Goal: Information Seeking & Learning: Learn about a topic

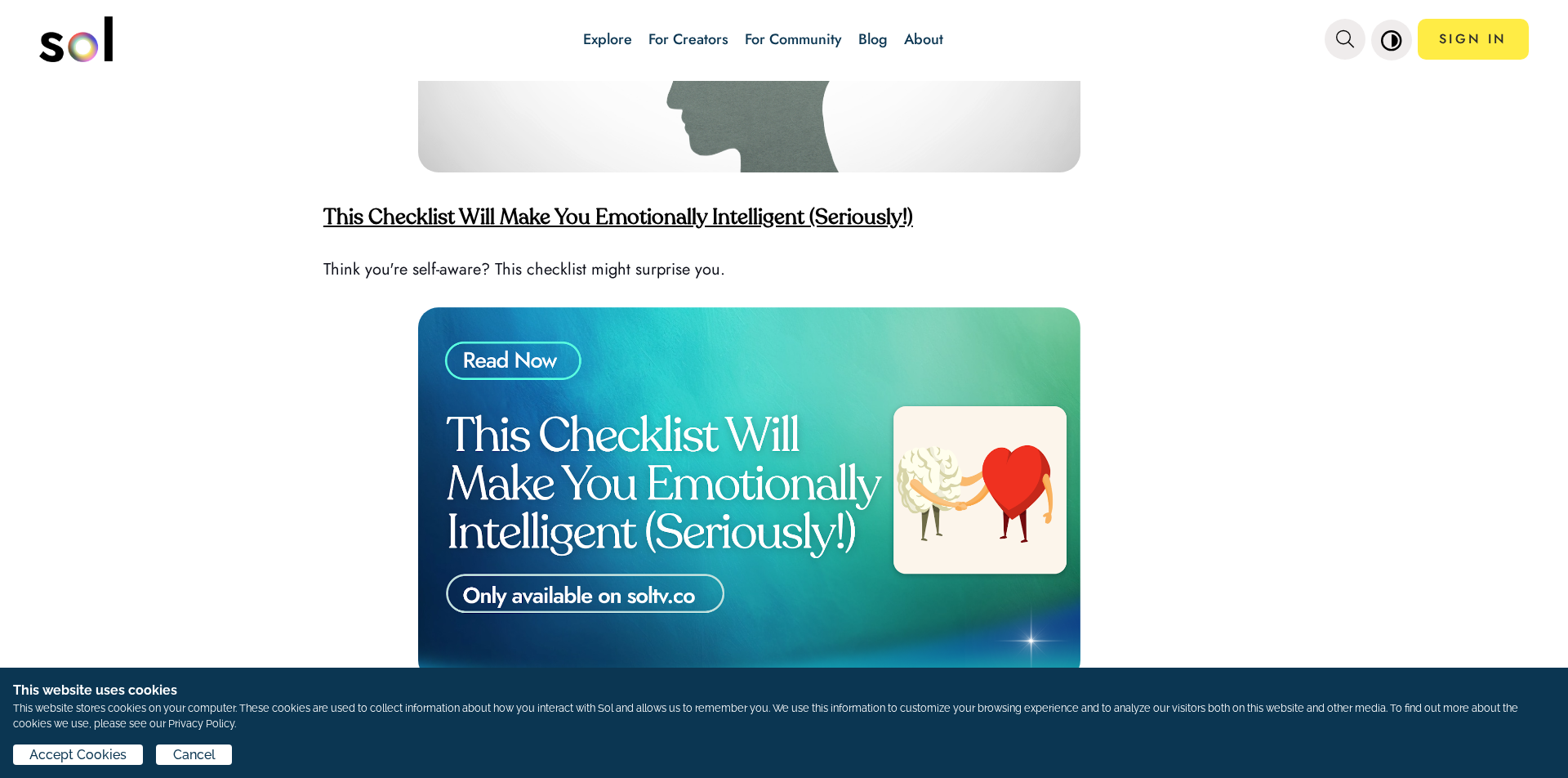
scroll to position [4419, 0]
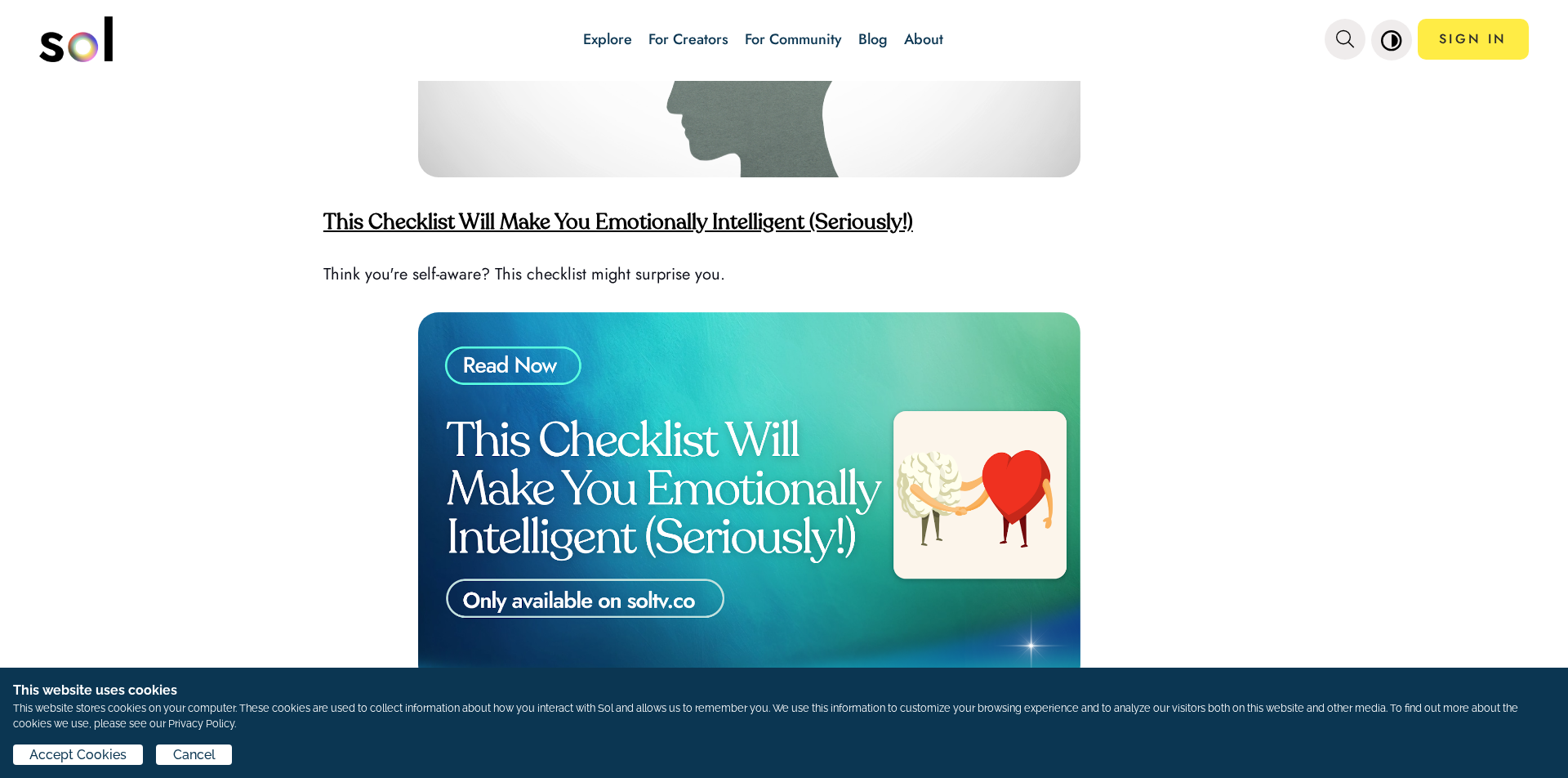
click at [637, 213] on strong "This Checklist Will Make You Emotionally Intelligent (Seriously!)" at bounding box center [618, 224] width 590 height 22
click at [698, 213] on strong "This Checklist Will Make You Emotionally Intelligent (Seriously!)" at bounding box center [618, 224] width 590 height 22
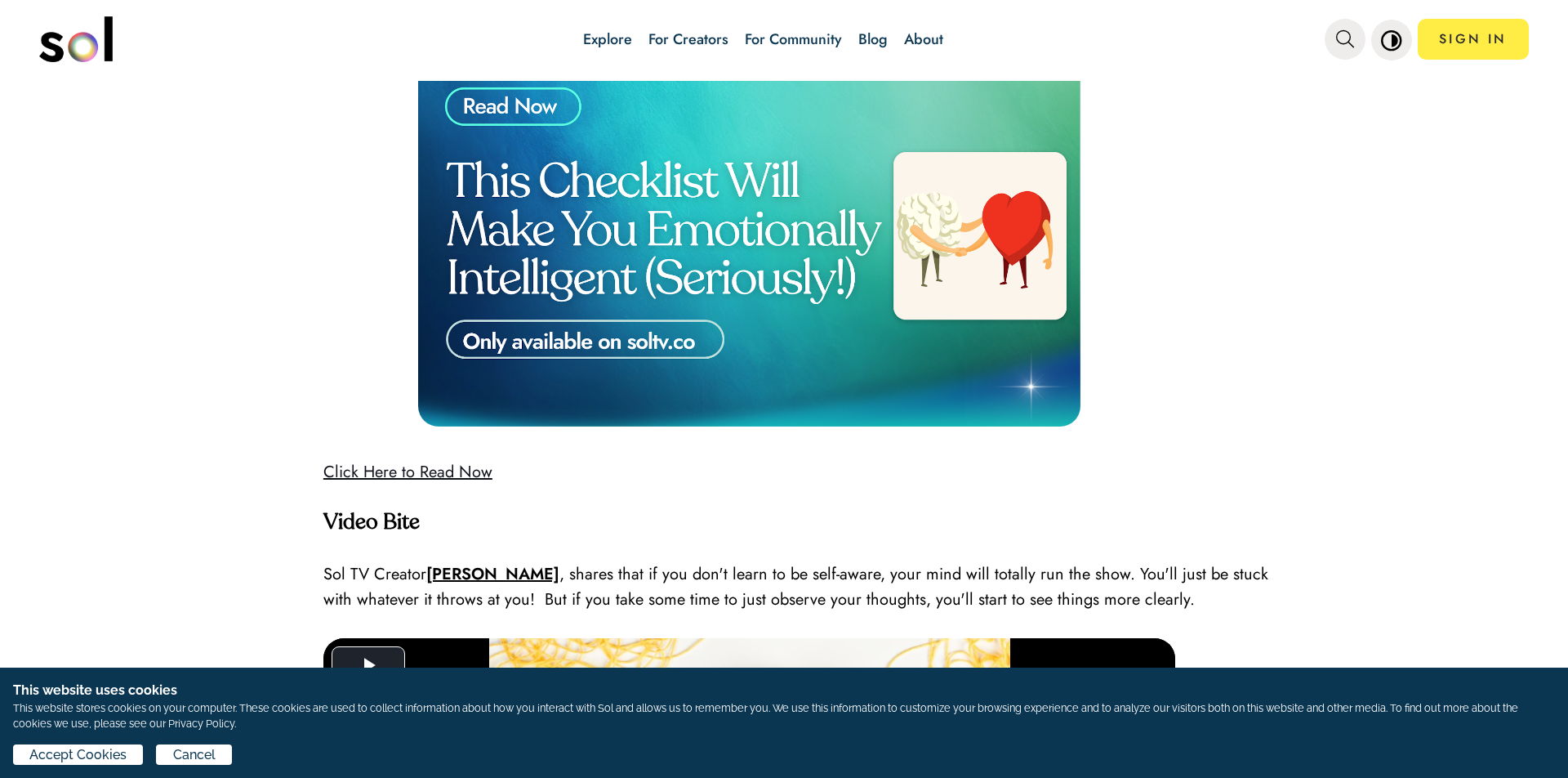
scroll to position [4861, 0]
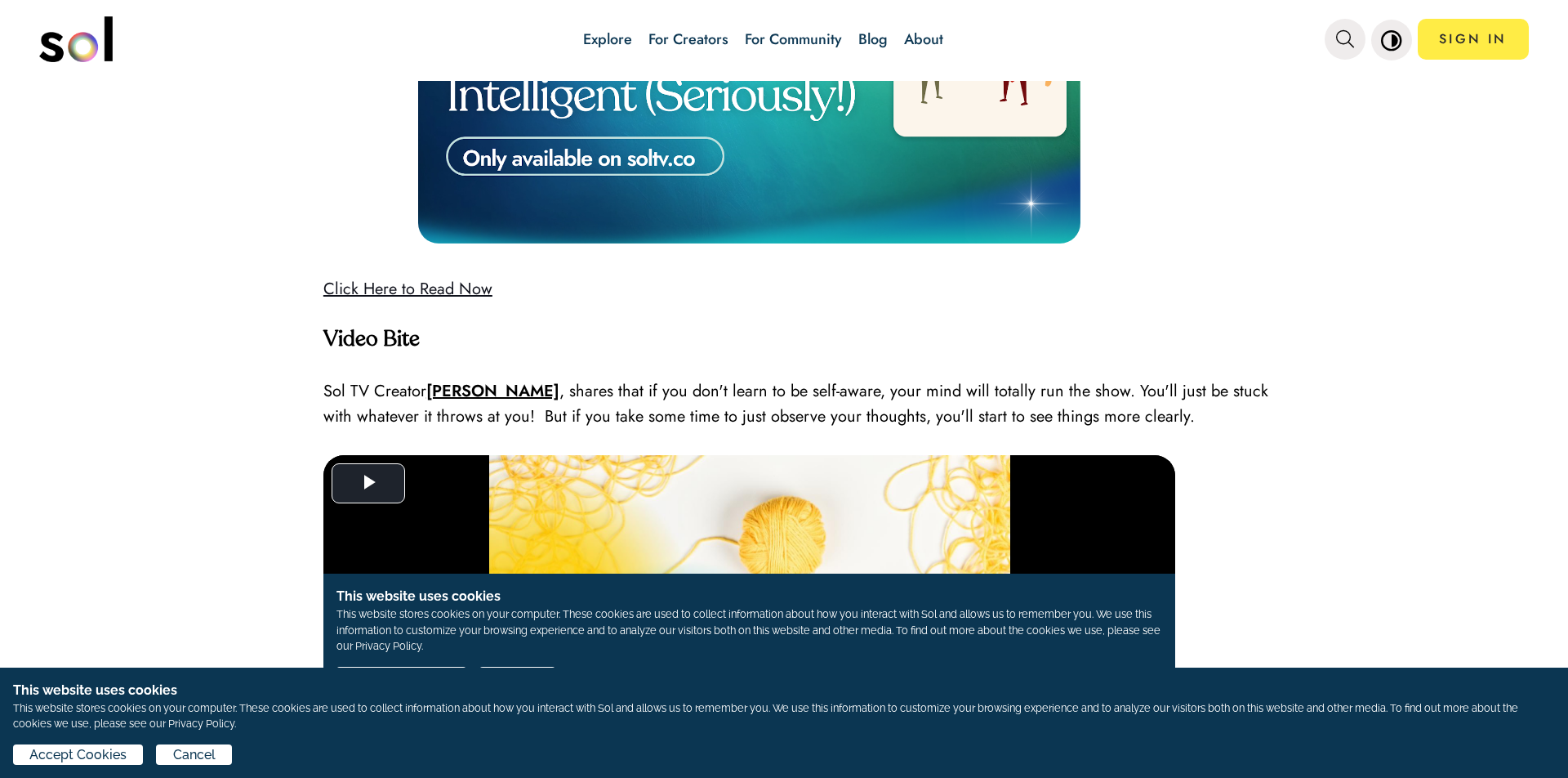
click at [386, 277] on link "Click Here to Read Now" at bounding box center [408, 289] width 169 height 24
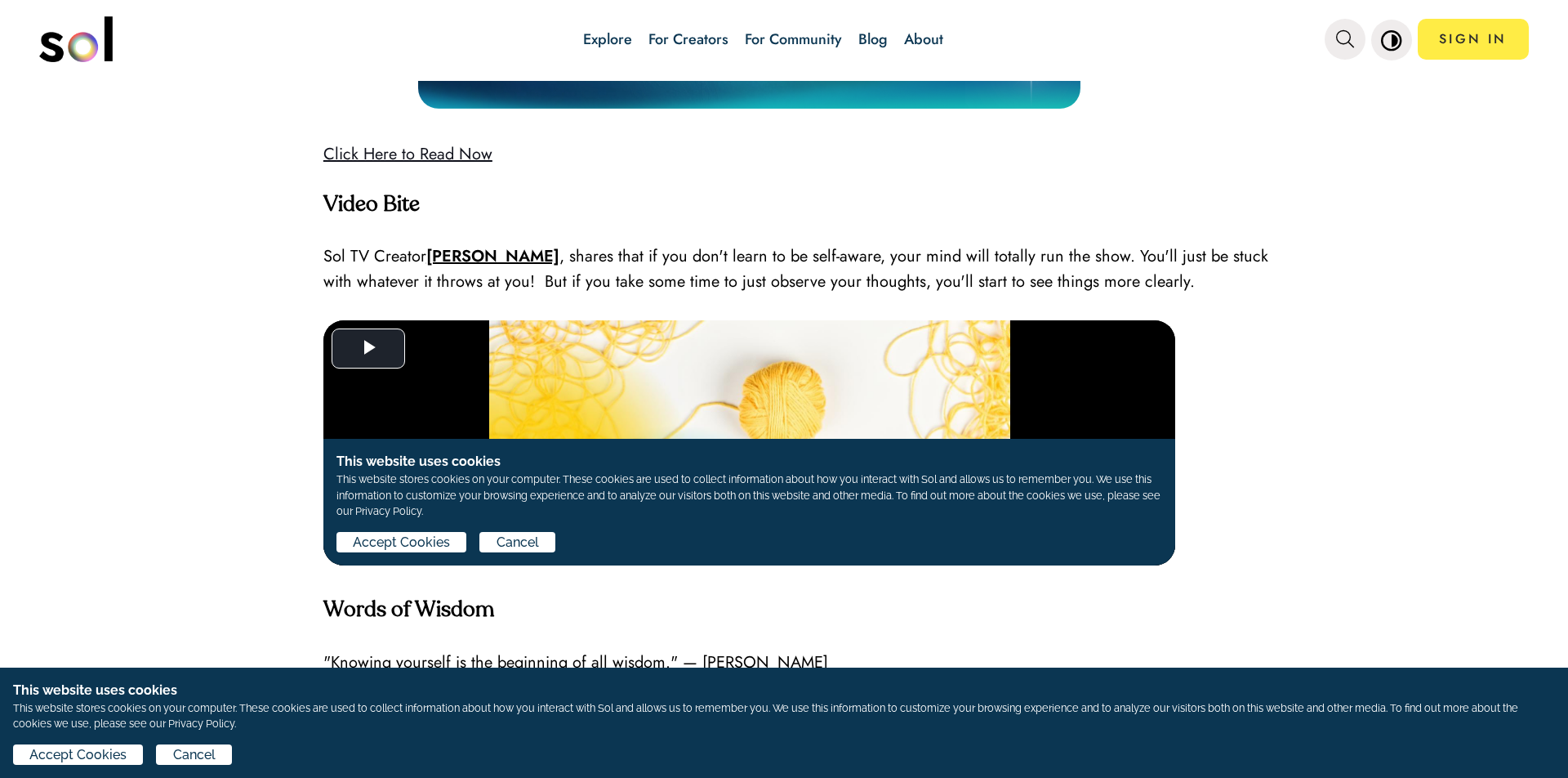
scroll to position [5087, 0]
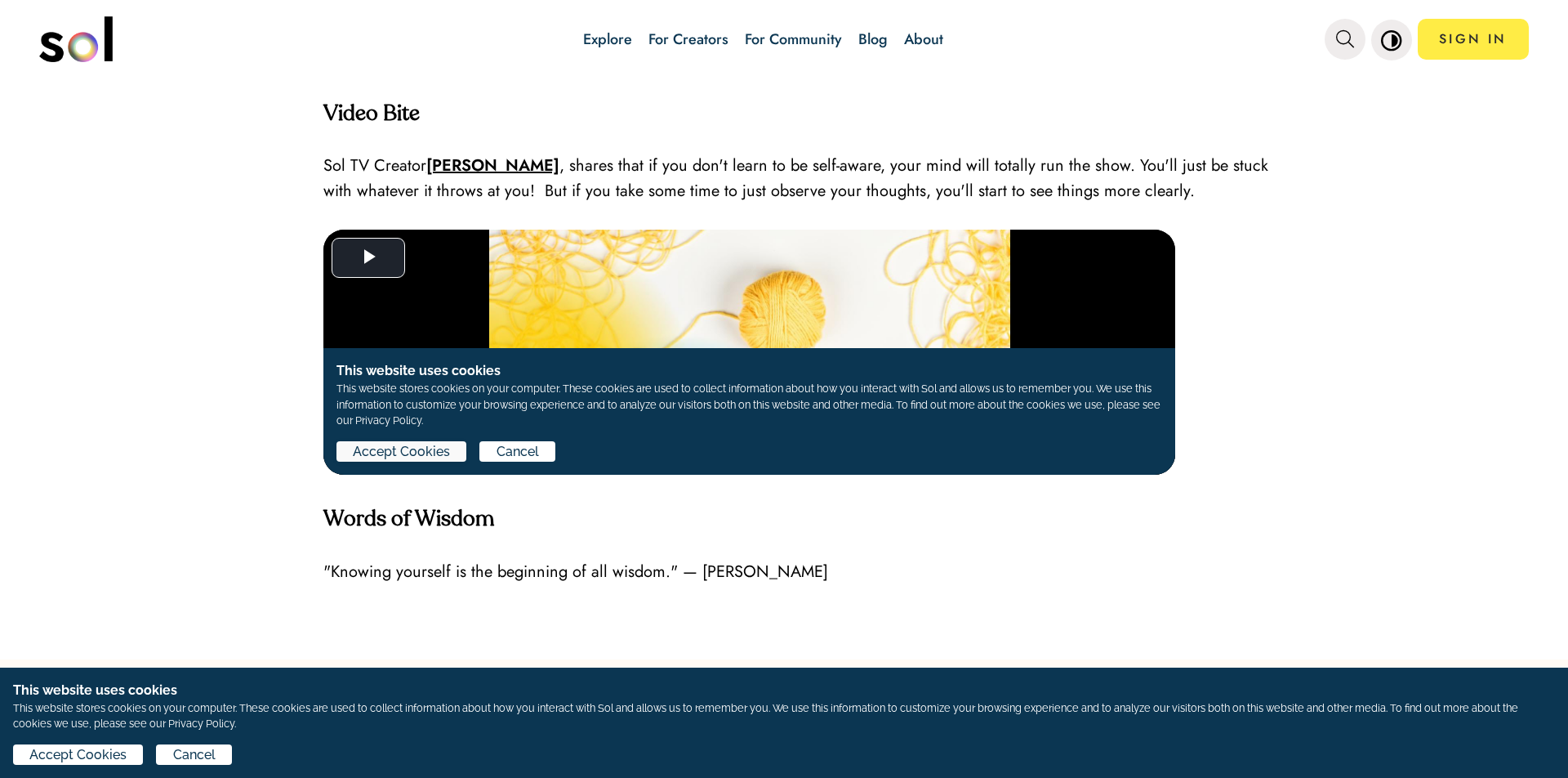
click at [419, 456] on span "Accept Cookies" at bounding box center [401, 451] width 97 height 20
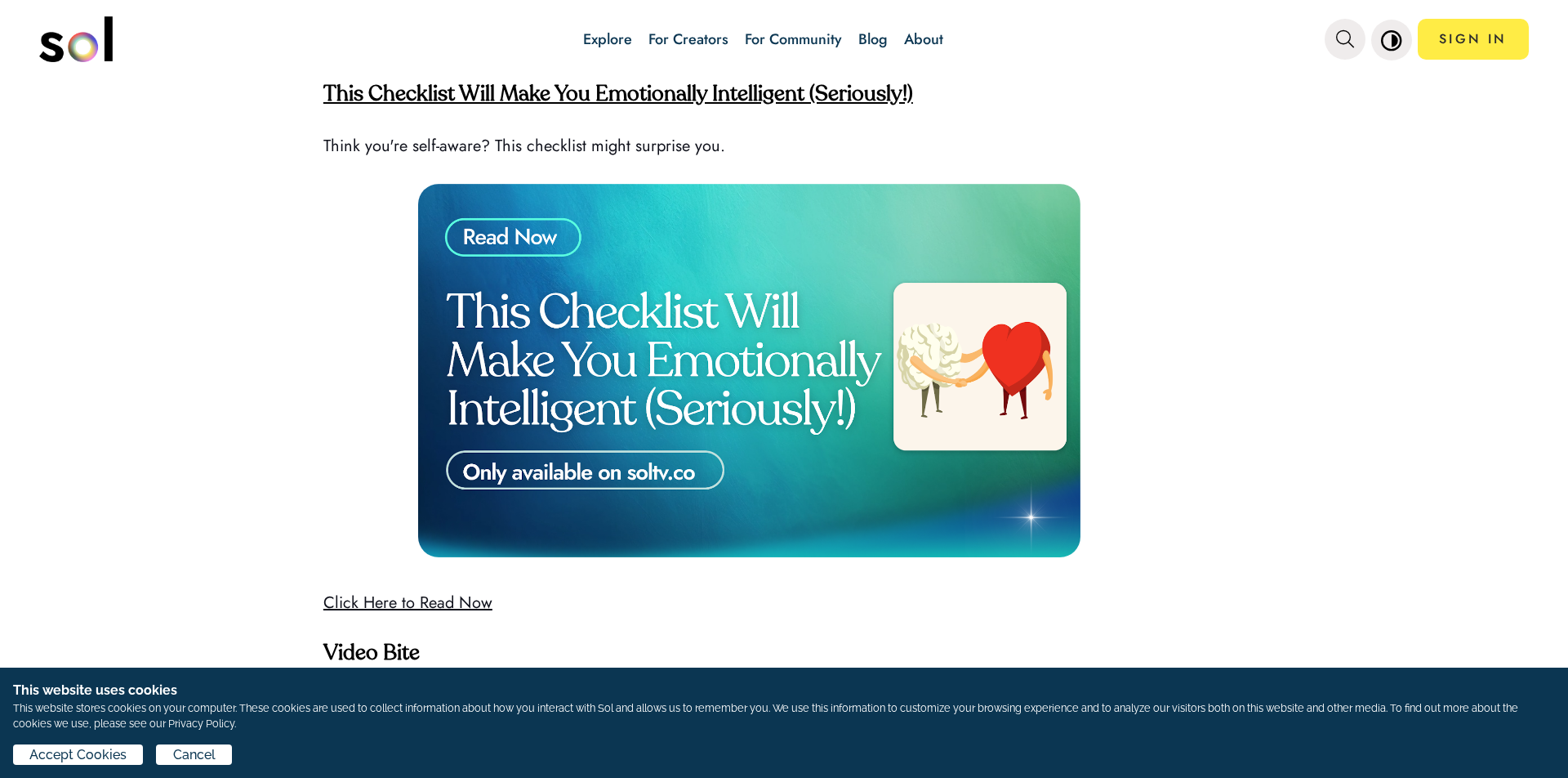
scroll to position [4530, 0]
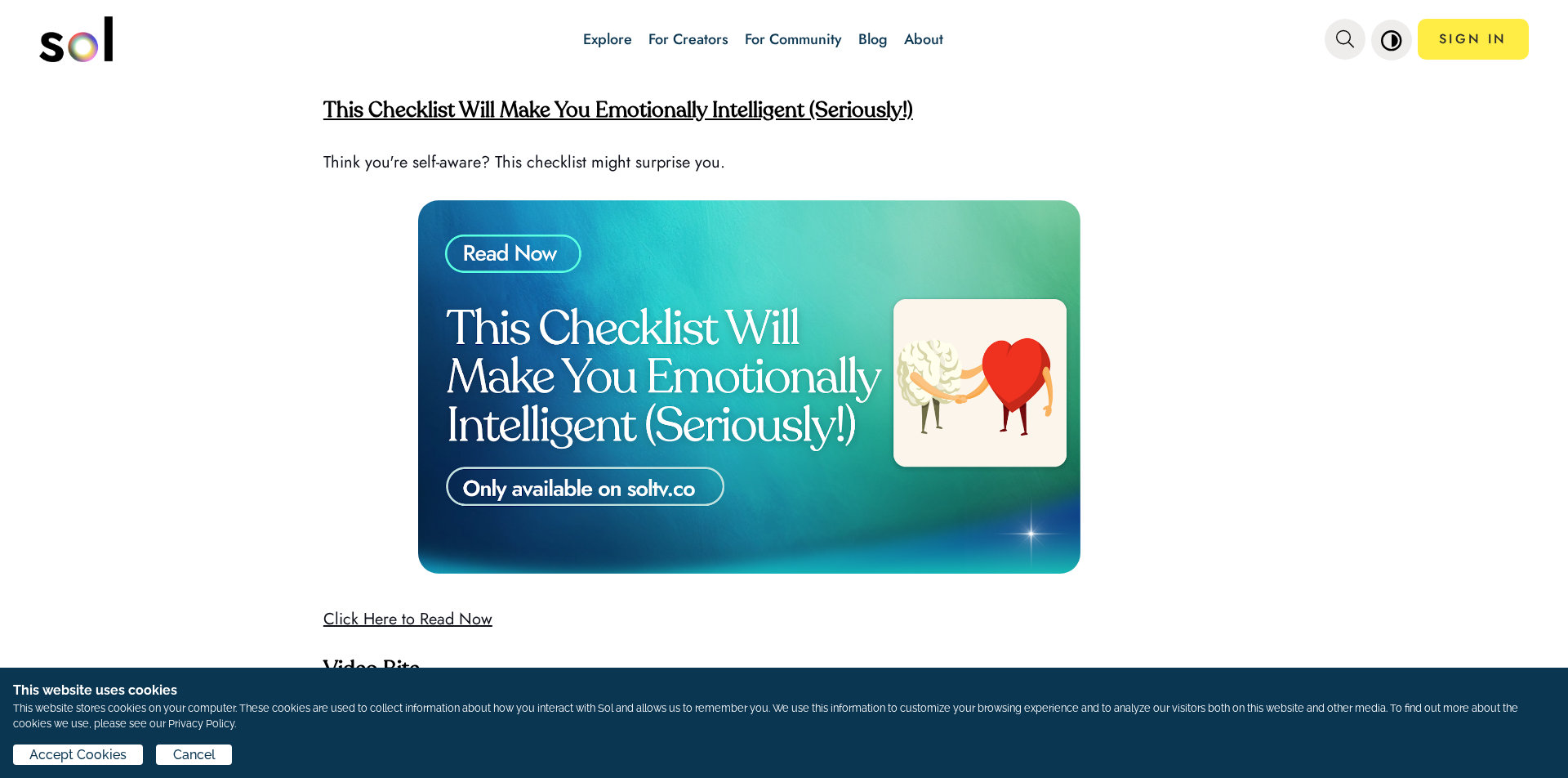
click at [560, 474] on img at bounding box center [749, 386] width 662 height 372
click at [715, 326] on img at bounding box center [749, 386] width 662 height 372
click at [516, 240] on img at bounding box center [749, 386] width 662 height 372
click at [587, 100] on strong "This Checklist Will Make You Emotionally Intelligent (Seriously!)" at bounding box center [618, 111] width 590 height 22
click at [560, 100] on strong "This Checklist Will Make You Emotionally Intelligent (Seriously!)" at bounding box center [618, 111] width 590 height 22
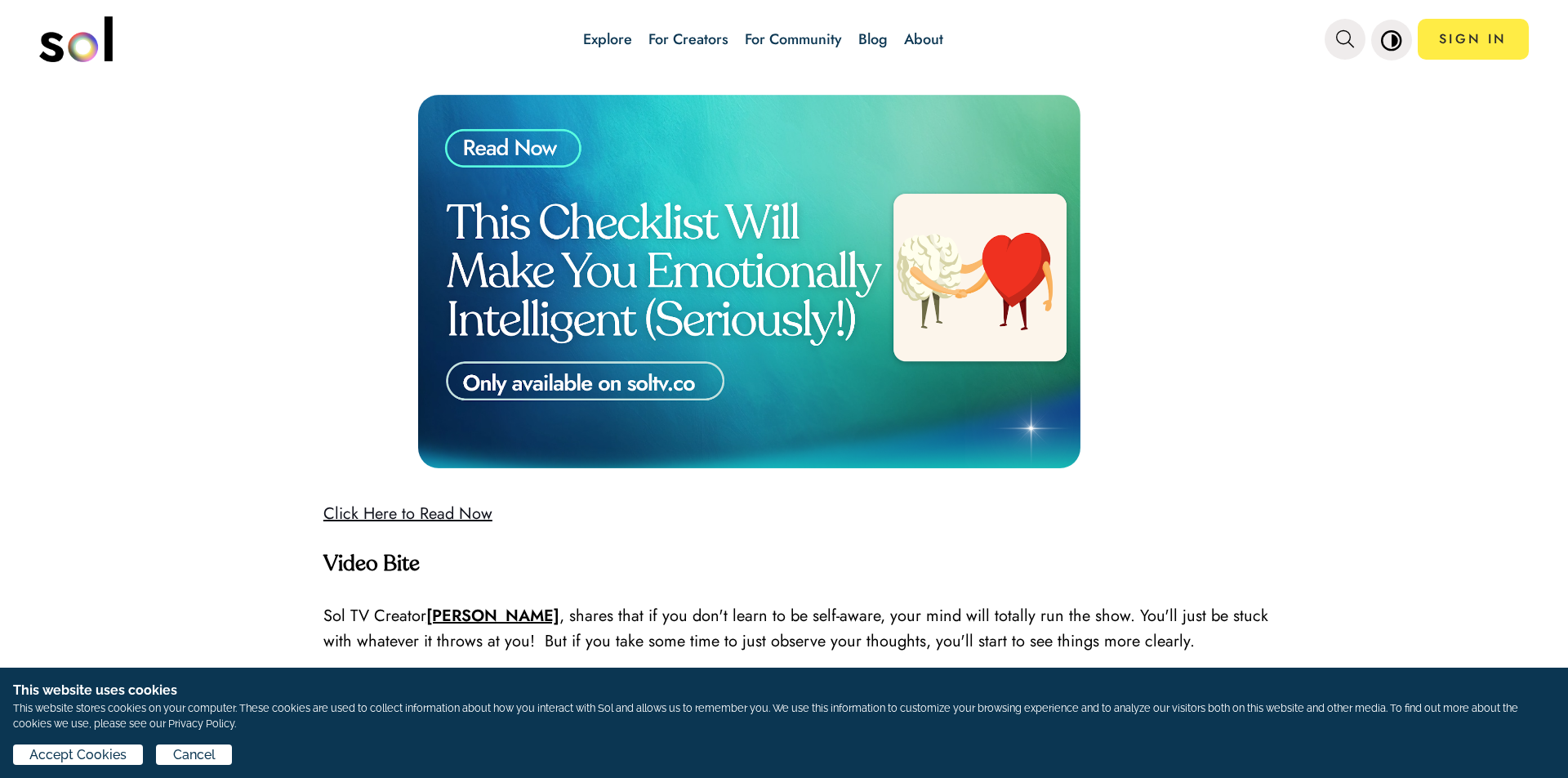
scroll to position [4636, 0]
click at [869, 293] on img at bounding box center [749, 280] width 662 height 372
click at [727, 240] on img at bounding box center [749, 280] width 662 height 372
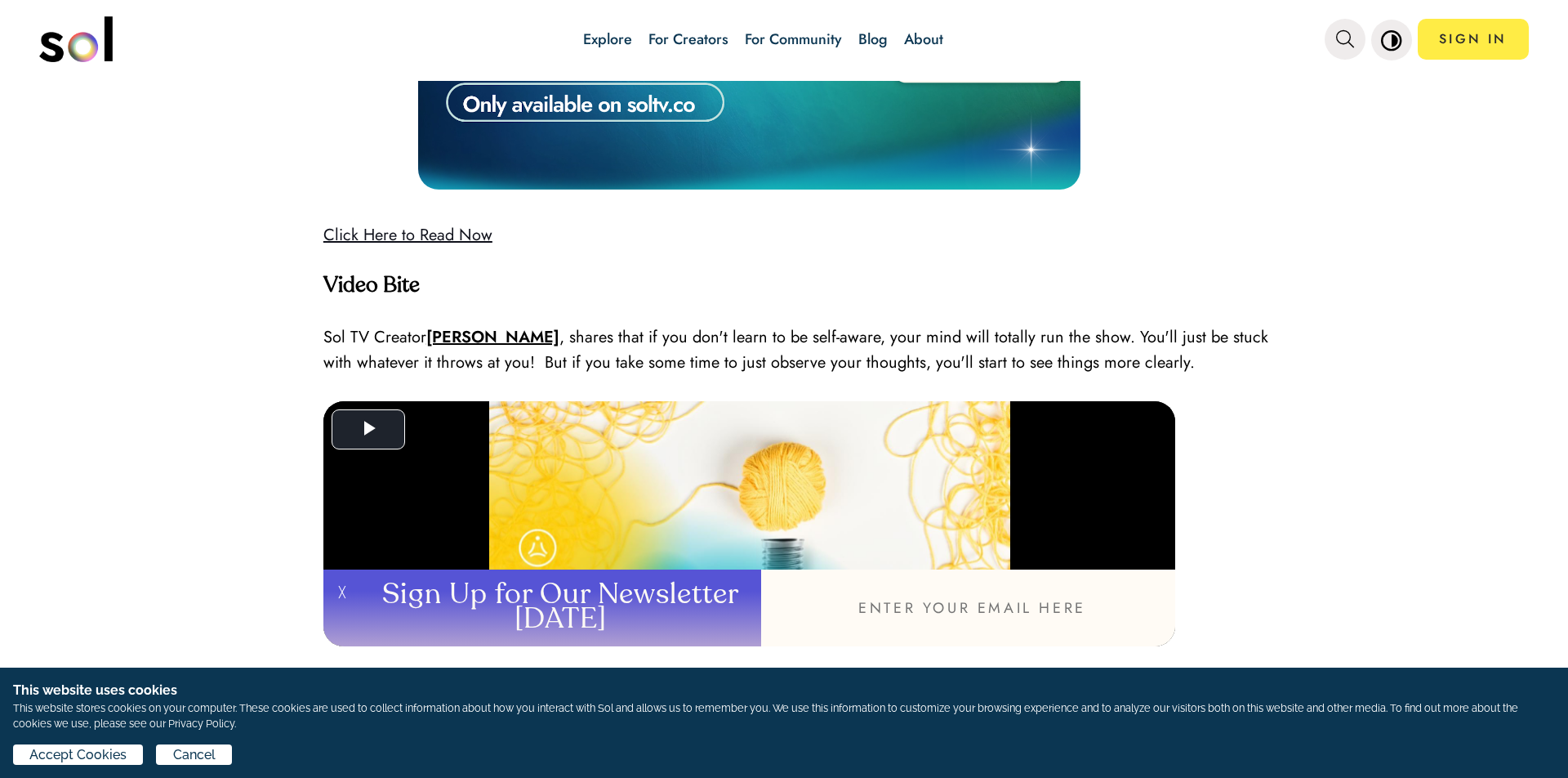
scroll to position [4933, 0]
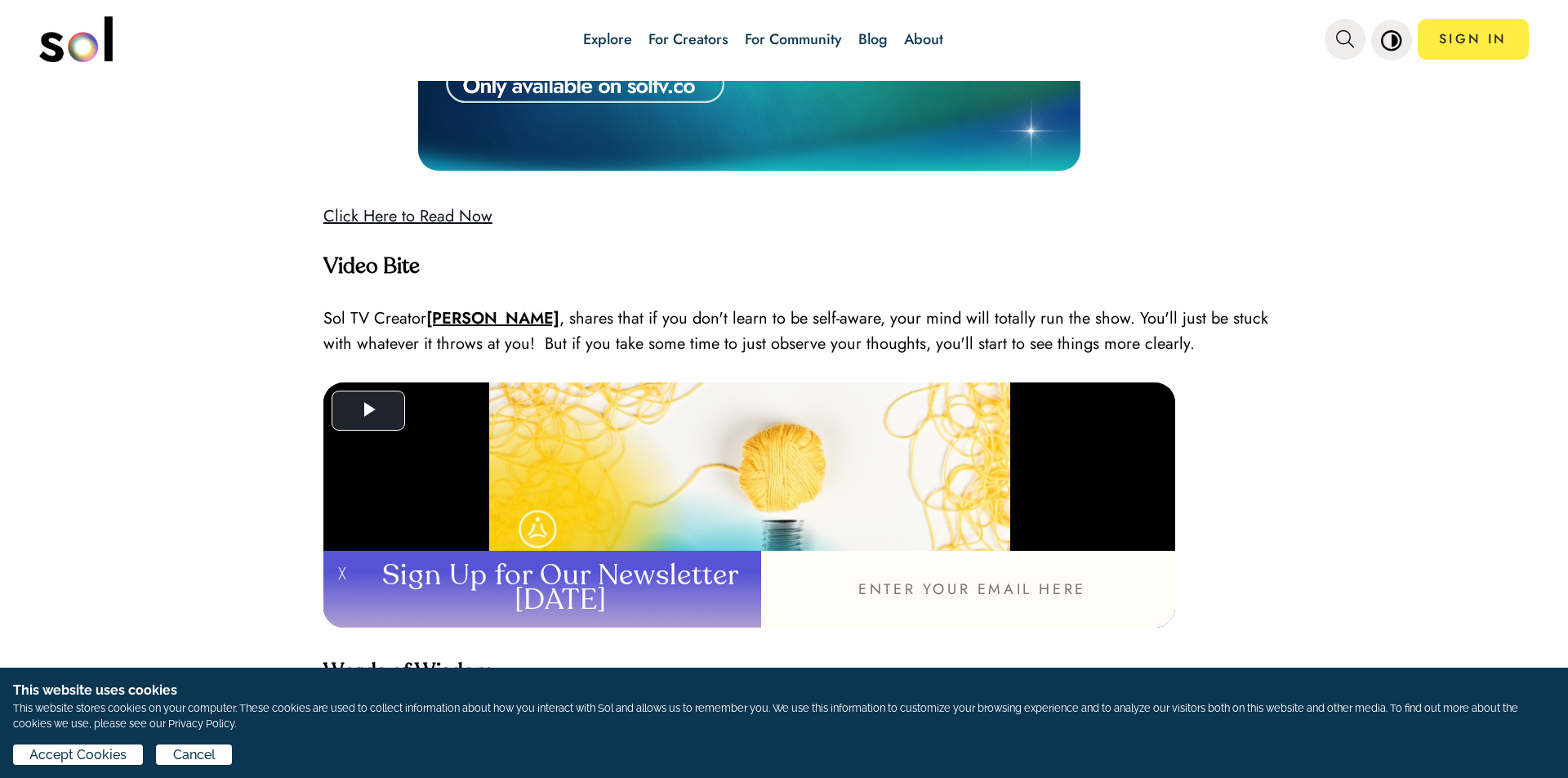
click at [389, 204] on link "Click Here to Read Now" at bounding box center [408, 216] width 169 height 24
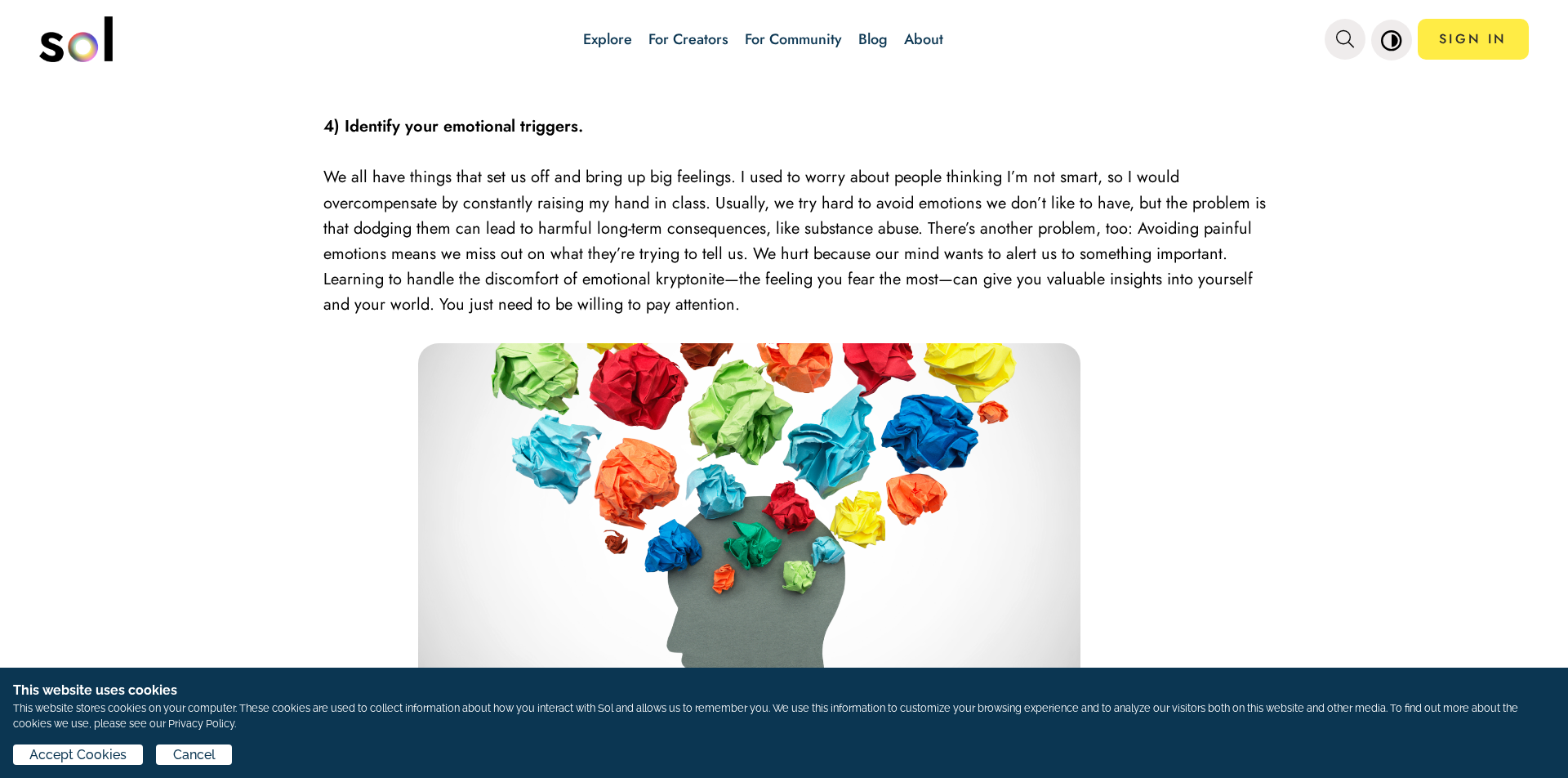
scroll to position [3808, 0]
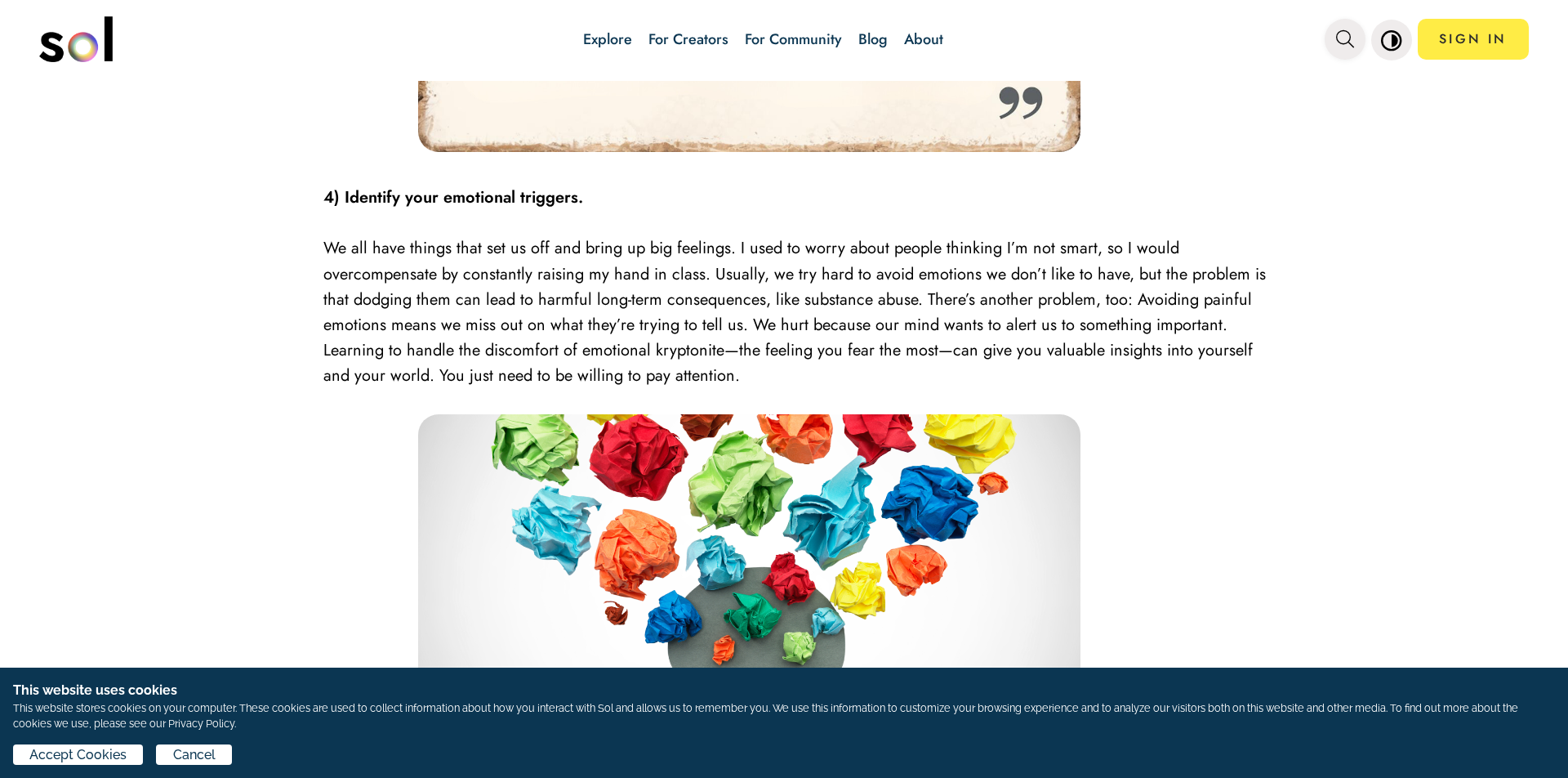
click at [1342, 37] on icon "main navigation" at bounding box center [1346, 39] width 18 height 18
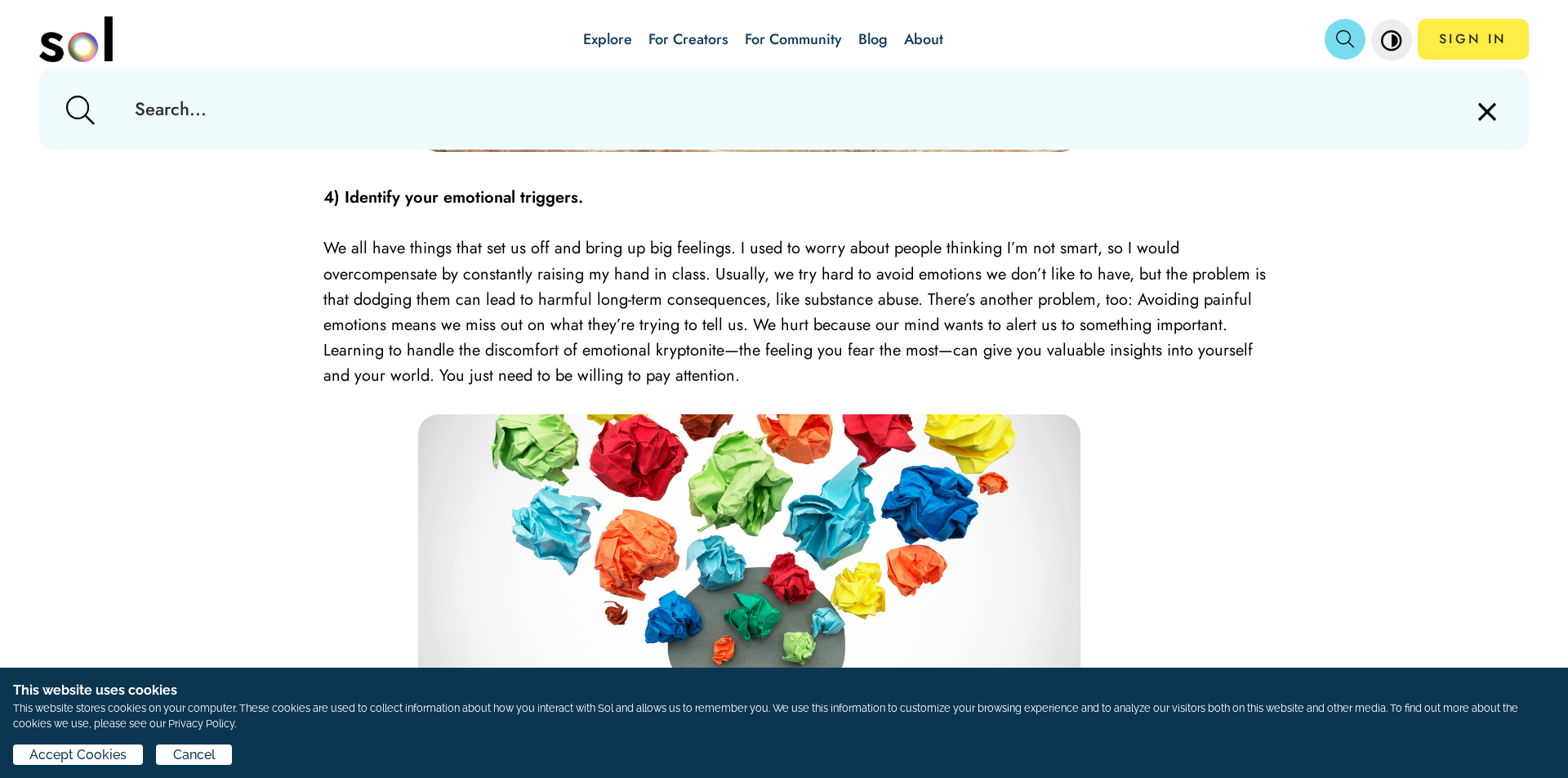
click at [223, 116] on input "text" at bounding box center [784, 108] width 1324 height 82
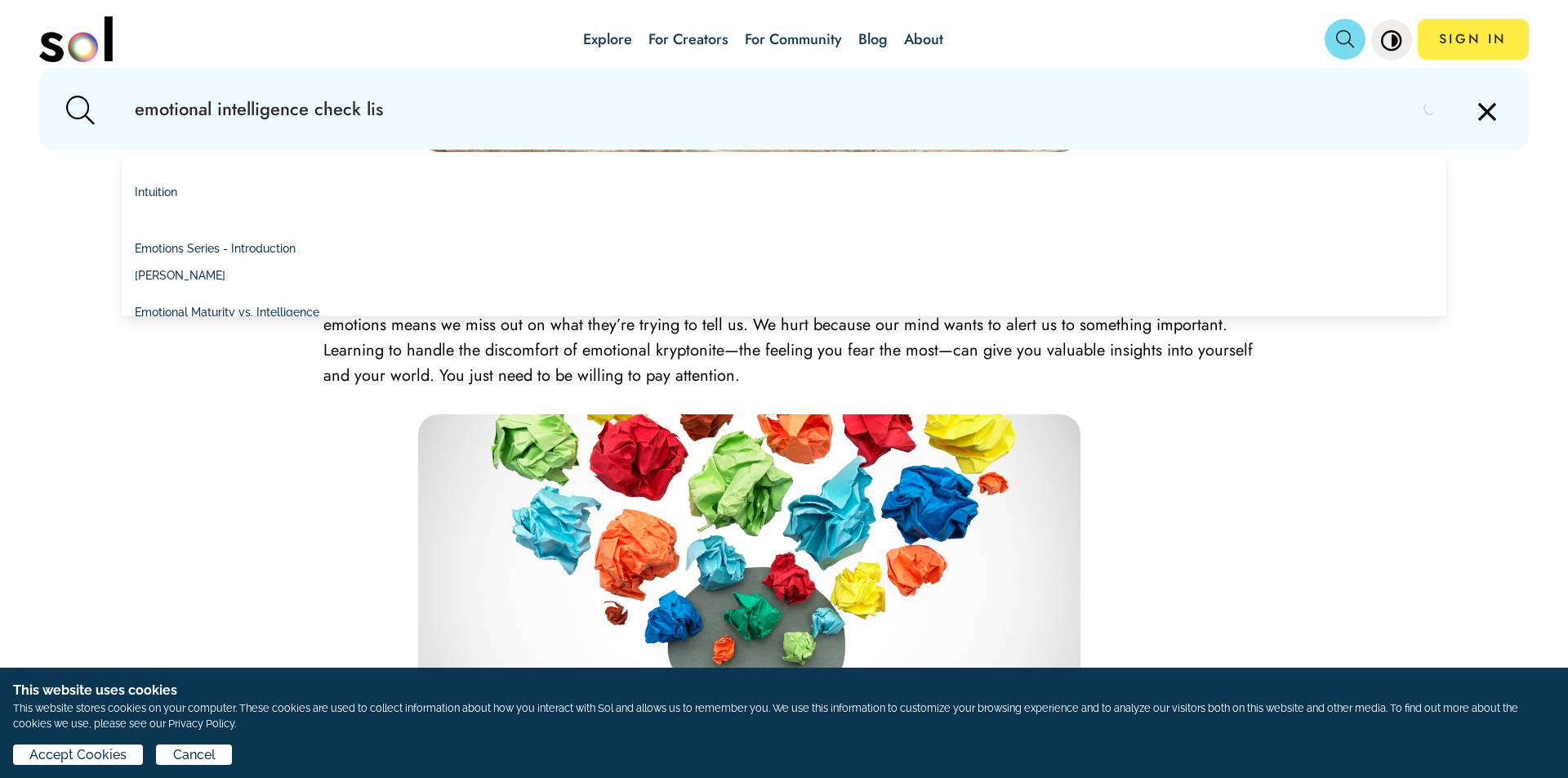
type input "emotional intelligence check list"
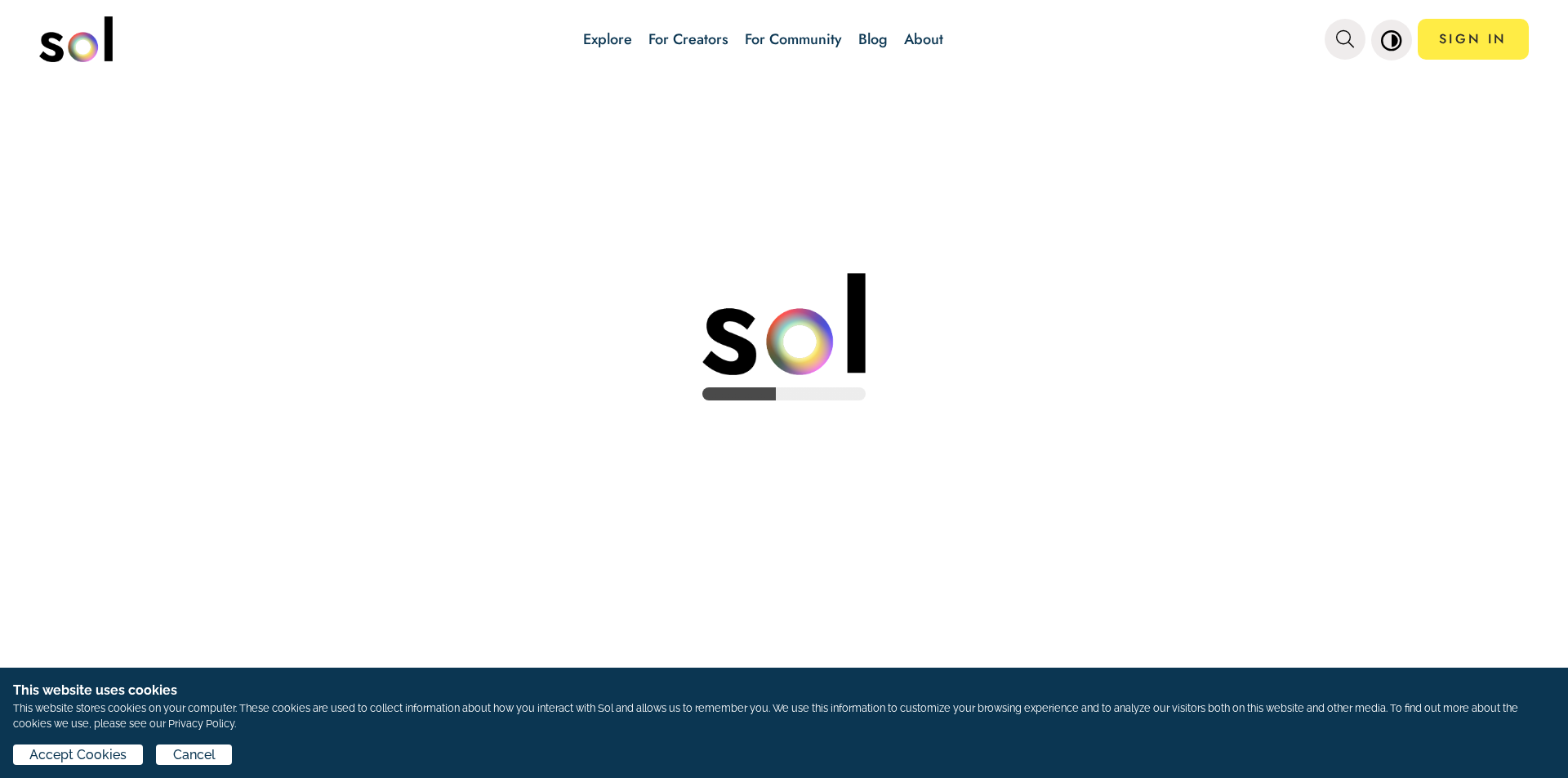
scroll to position [133, 0]
click at [55, 753] on span "Accept Cookies" at bounding box center [78, 755] width 97 height 20
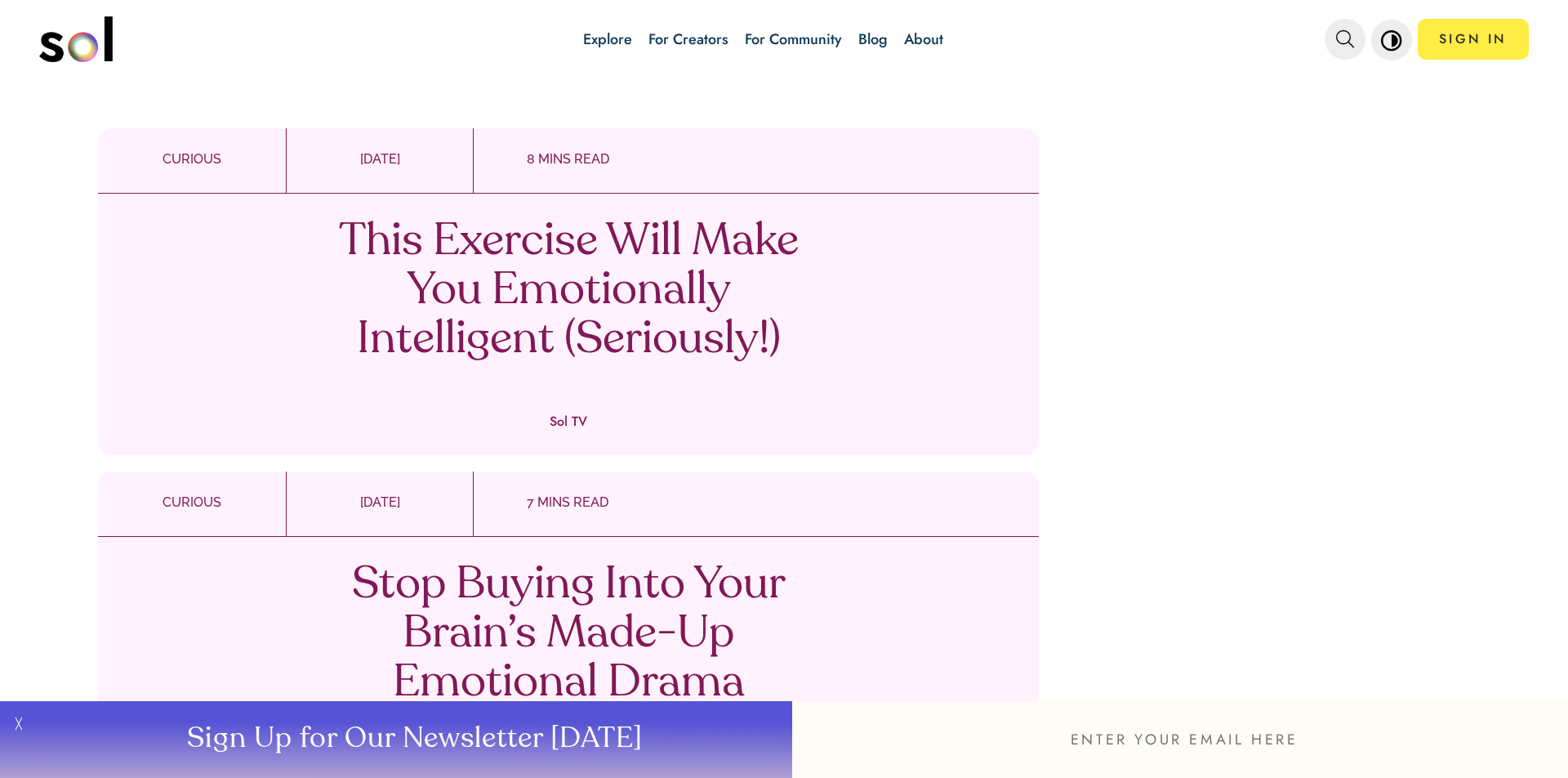
scroll to position [1301, 0]
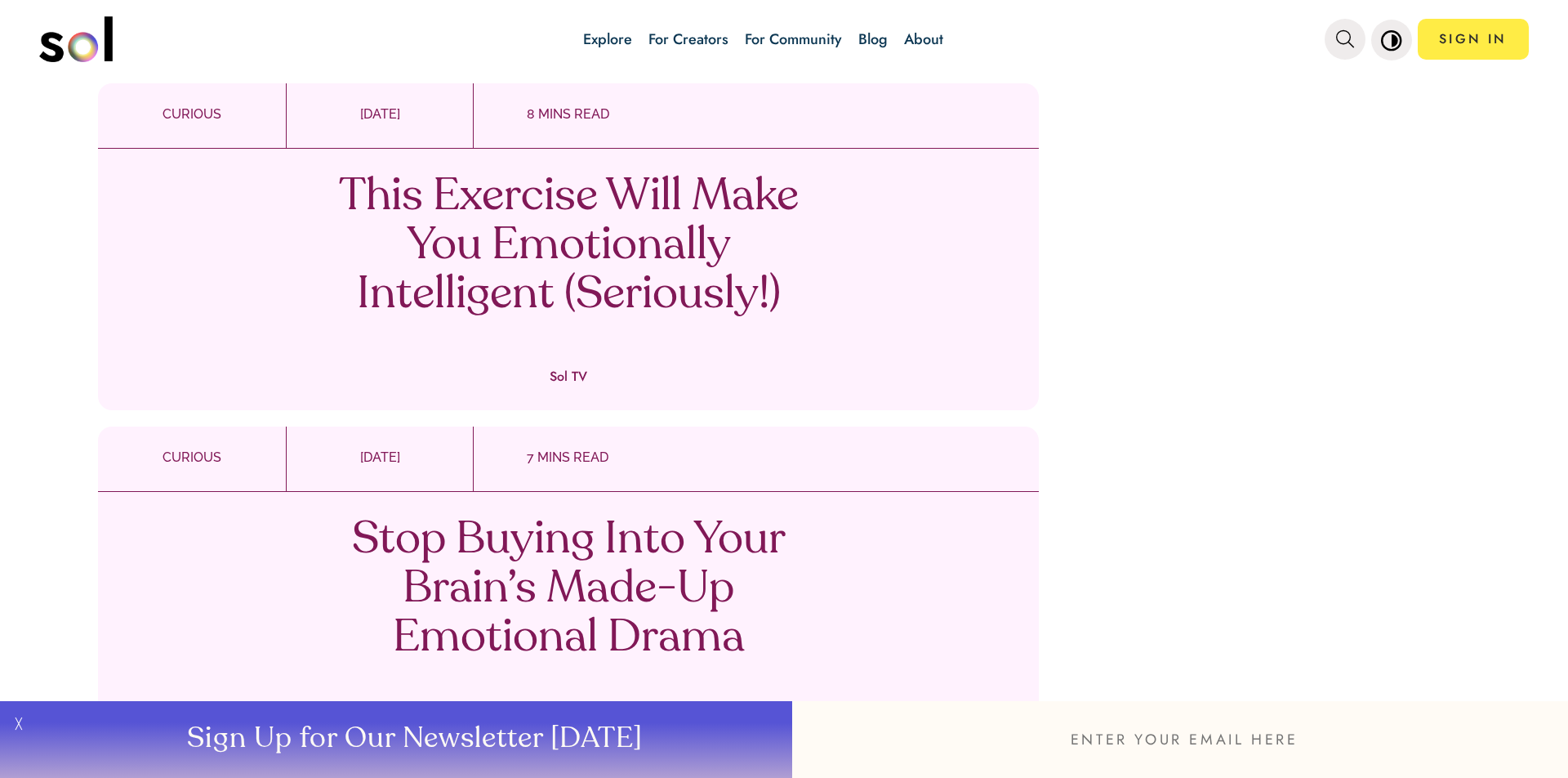
click at [480, 201] on p "This Exercise Will Make You Emotionally Intelligent (Seriously!)" at bounding box center [569, 246] width 482 height 147
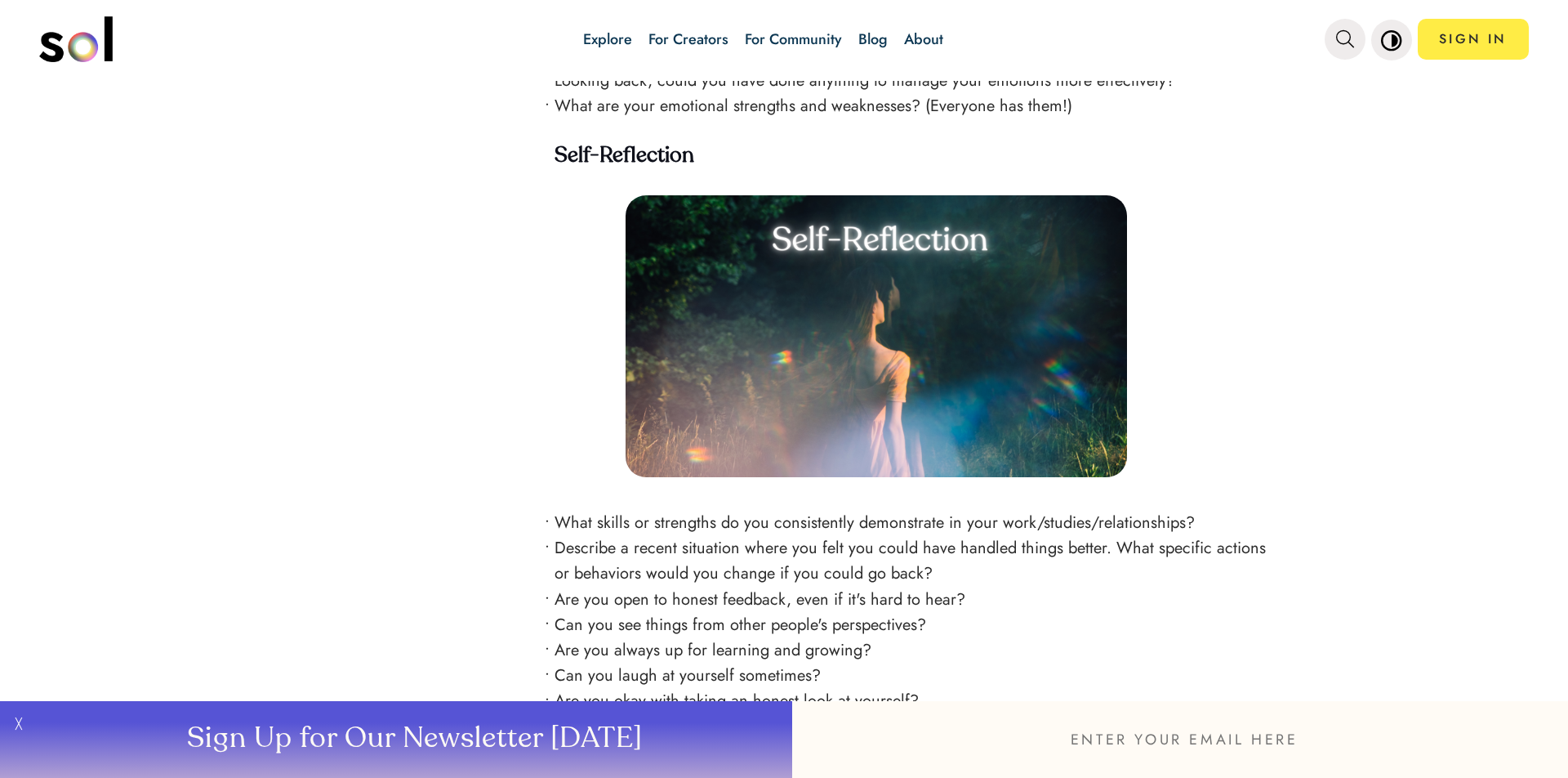
scroll to position [3075, 0]
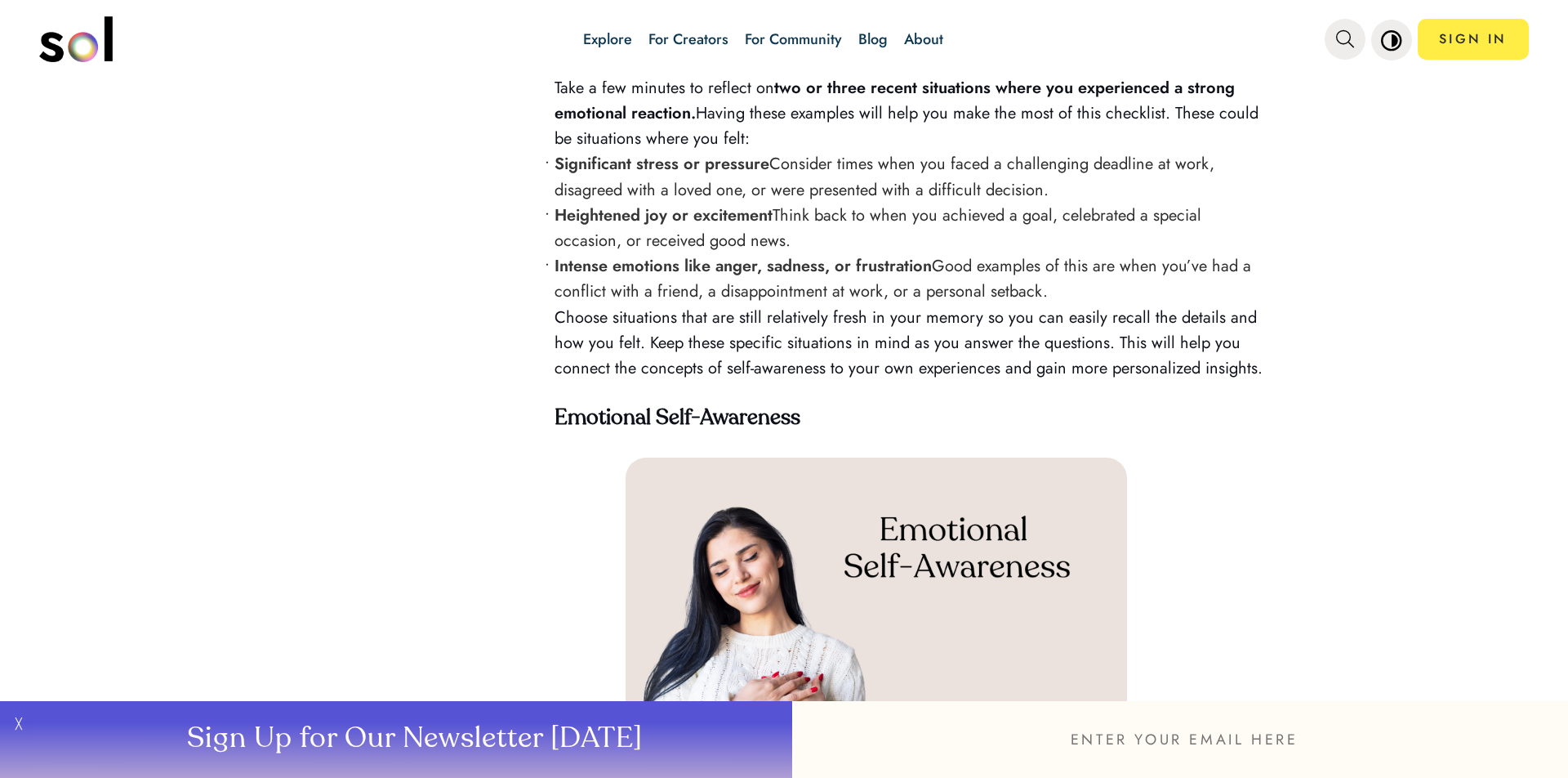
scroll to position [133, 0]
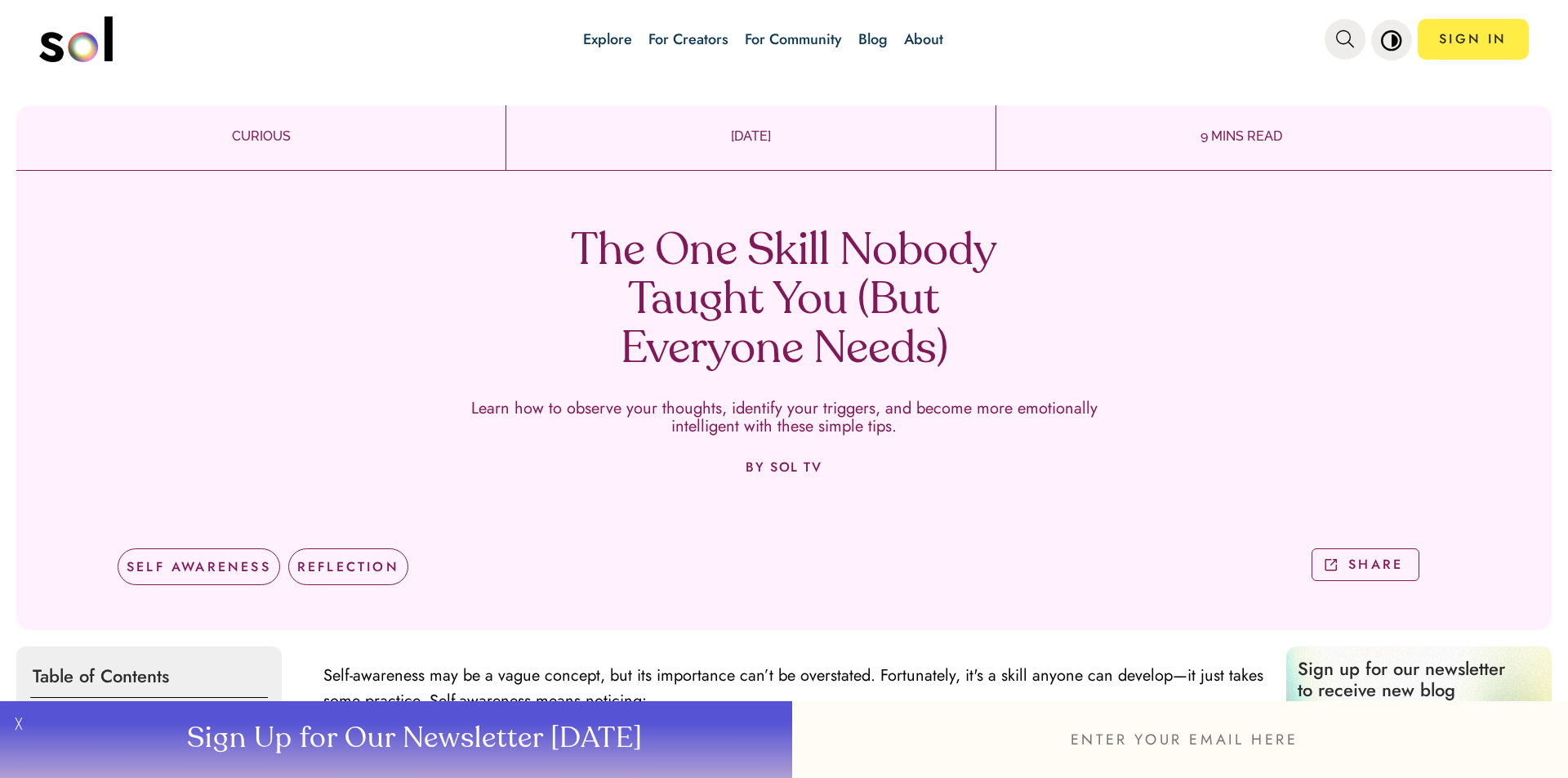
click at [612, 39] on link "Explore" at bounding box center [608, 39] width 49 height 22
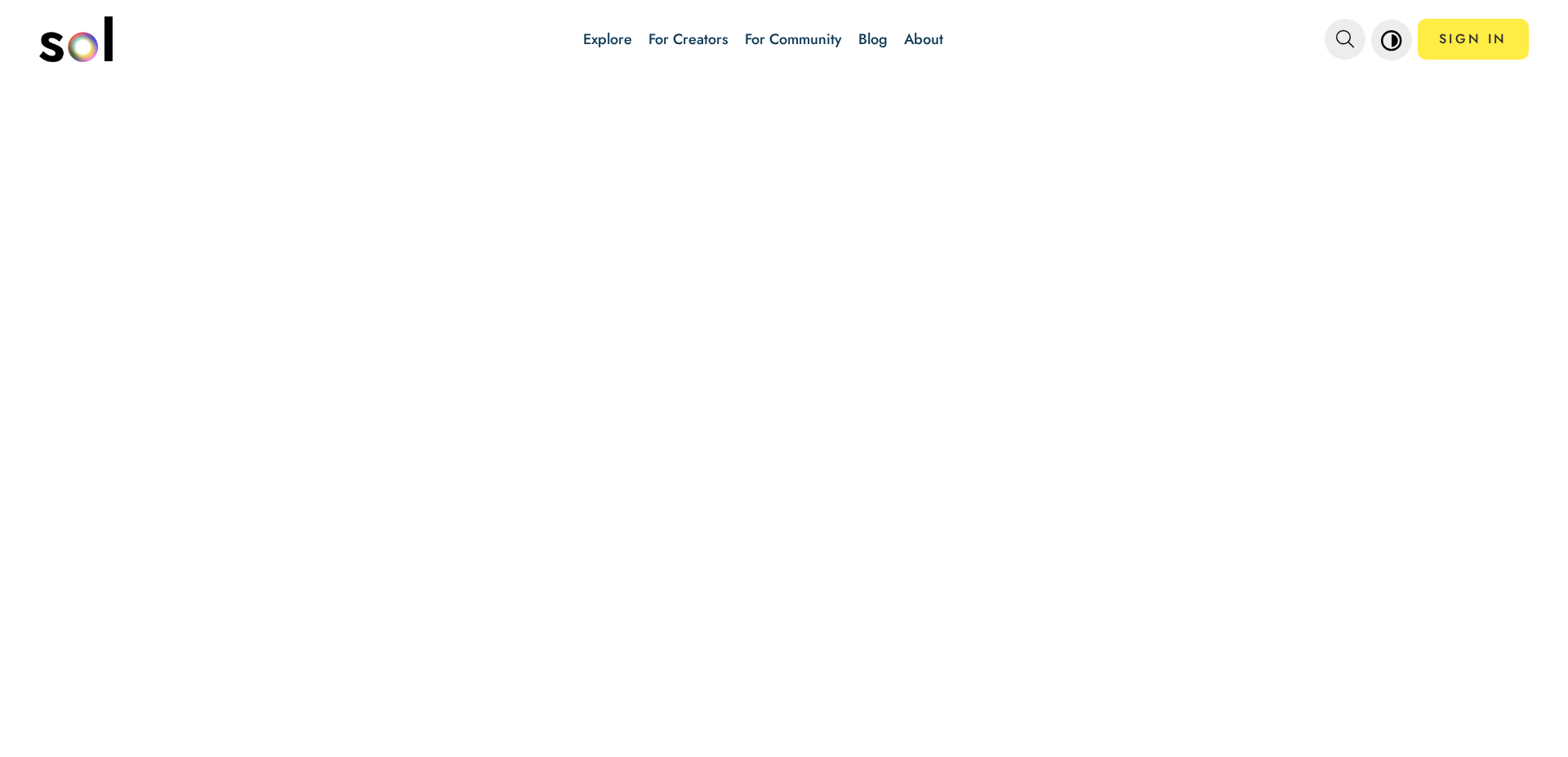
click at [601, 42] on link "Explore" at bounding box center [608, 39] width 49 height 22
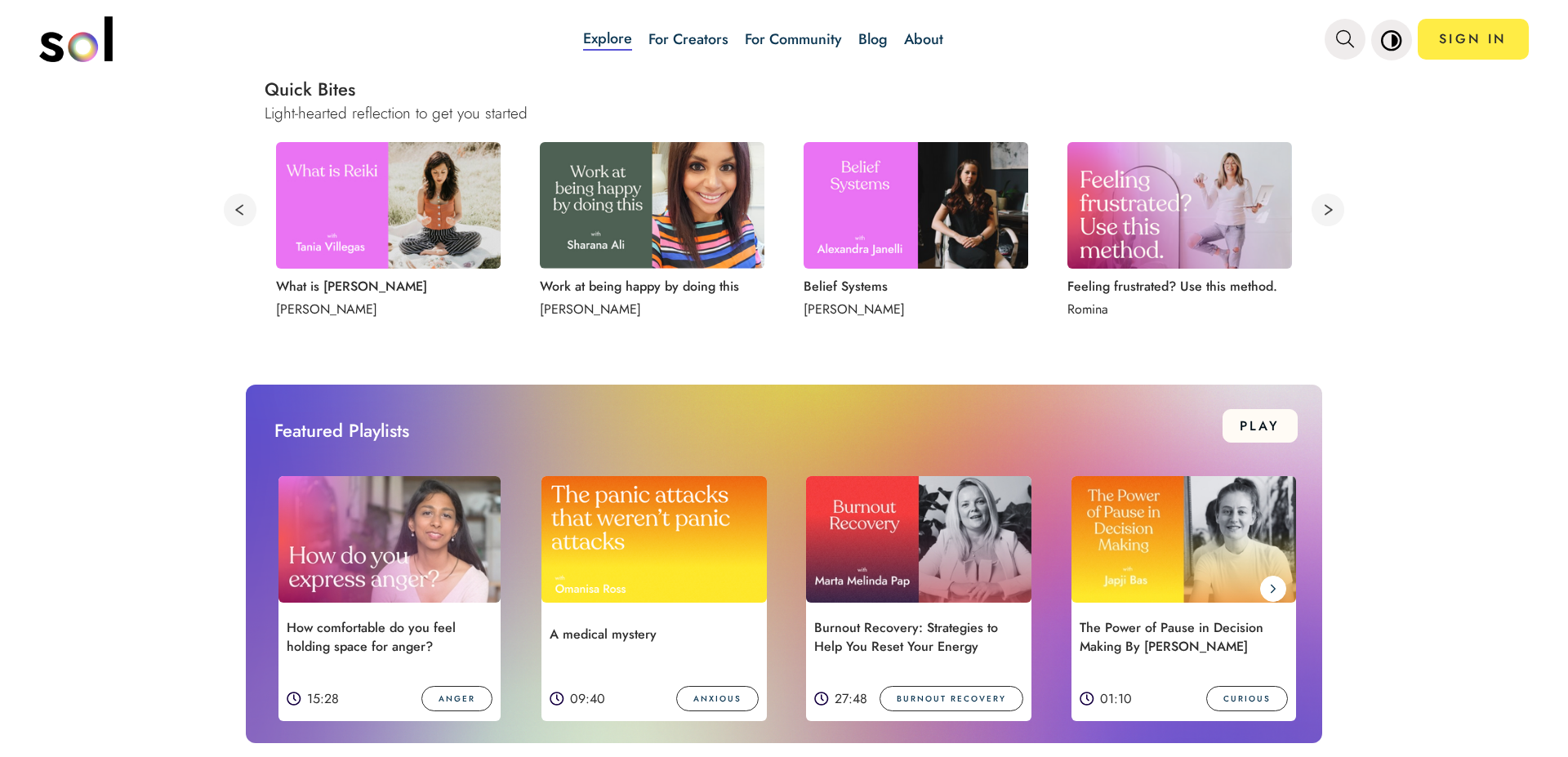
scroll to position [895, 0]
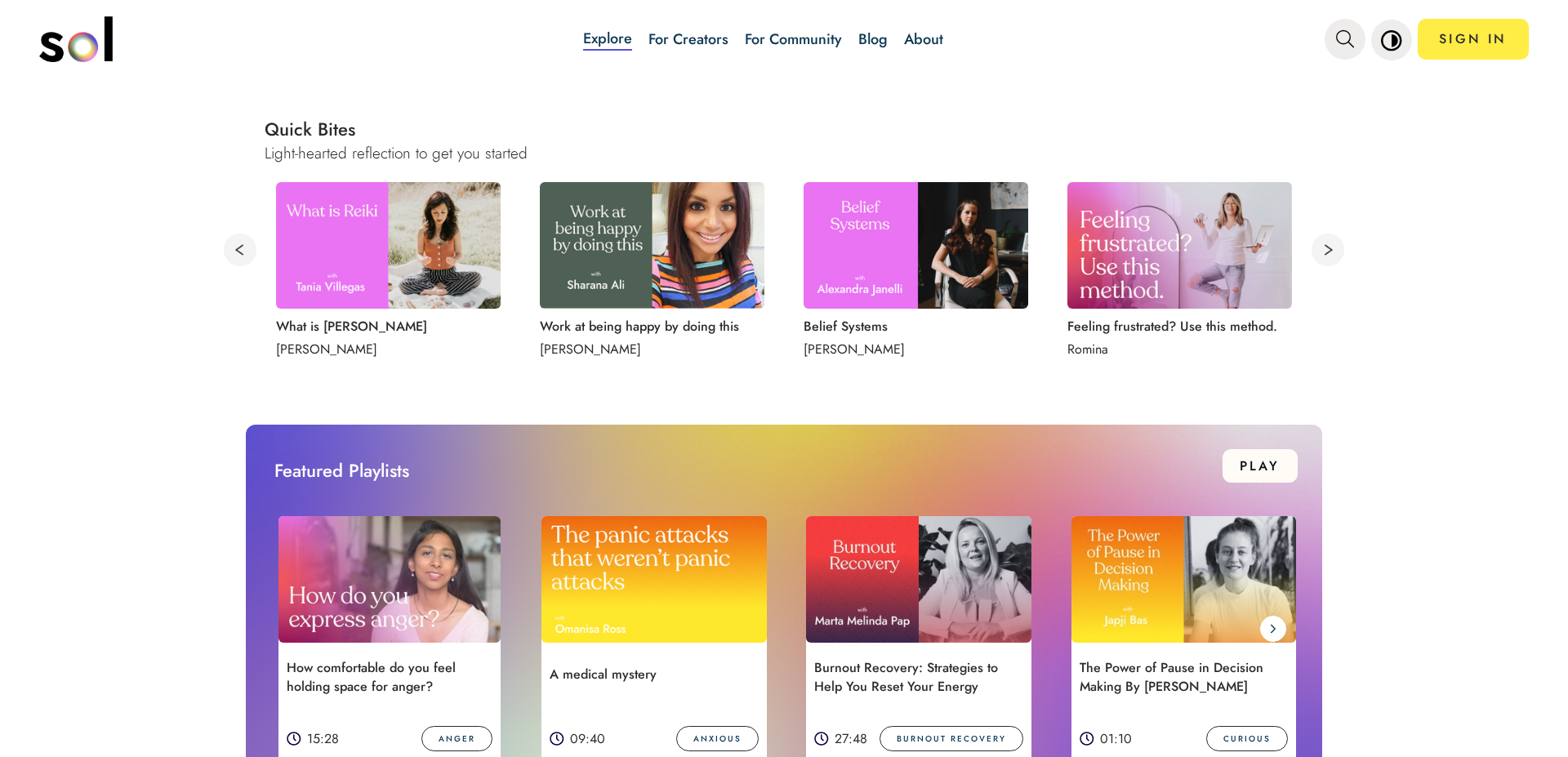
click at [1328, 250] on button at bounding box center [1328, 249] width 32 height 32
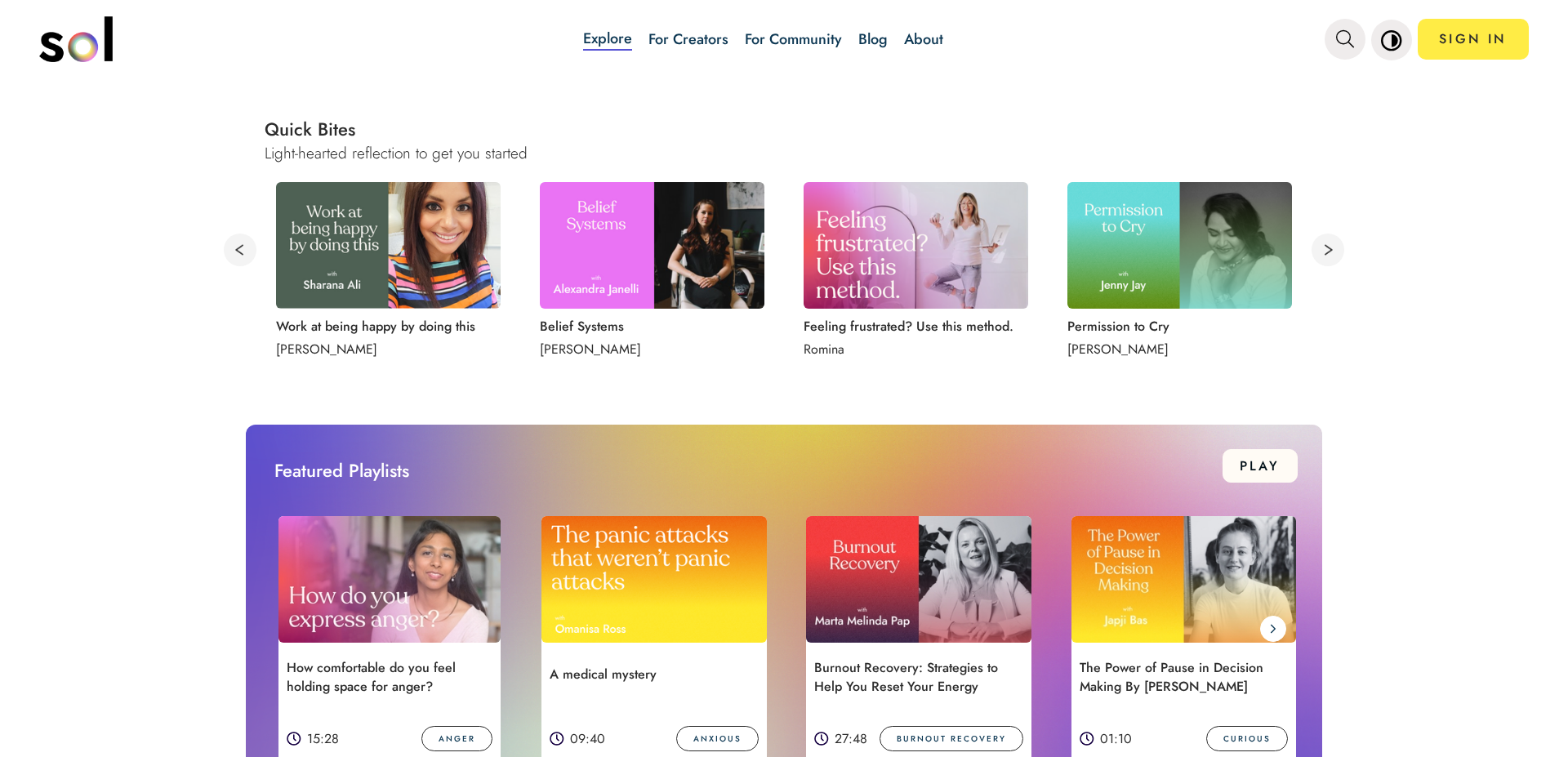
click at [300, 252] on img at bounding box center [389, 245] width 225 height 127
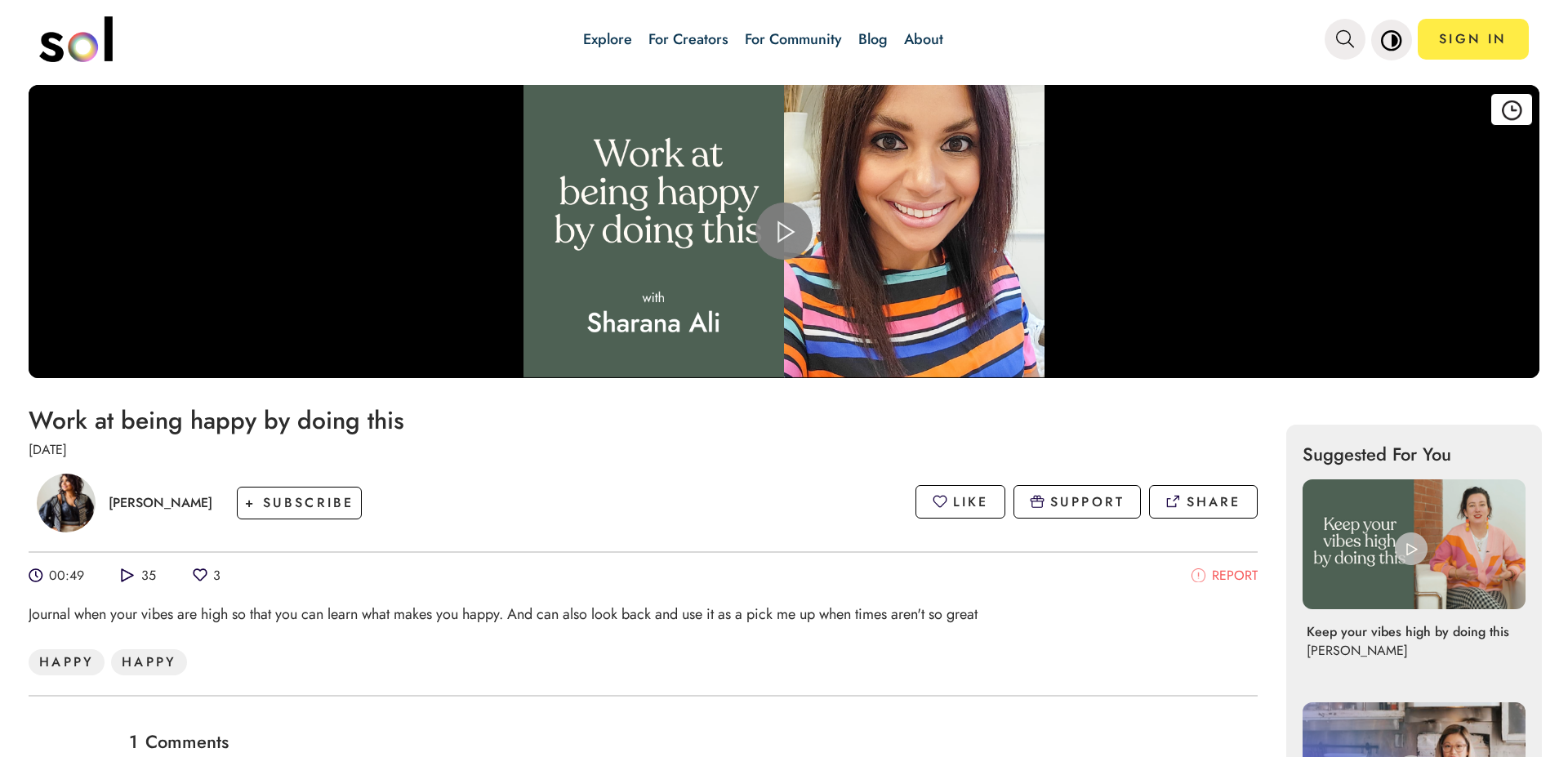
click at [784, 231] on span "Video Player" at bounding box center [784, 231] width 0 height 0
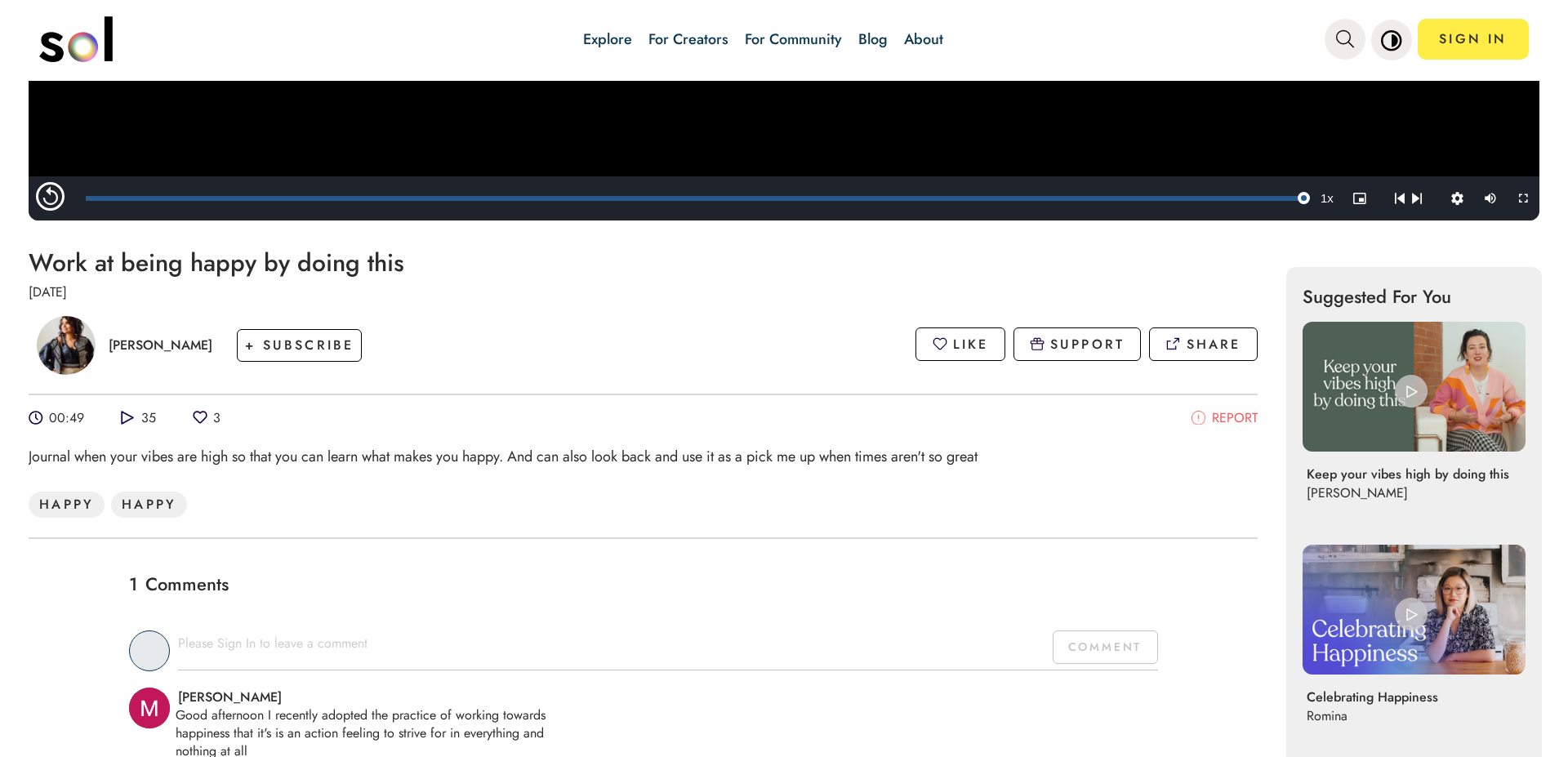
scroll to position [167, 0]
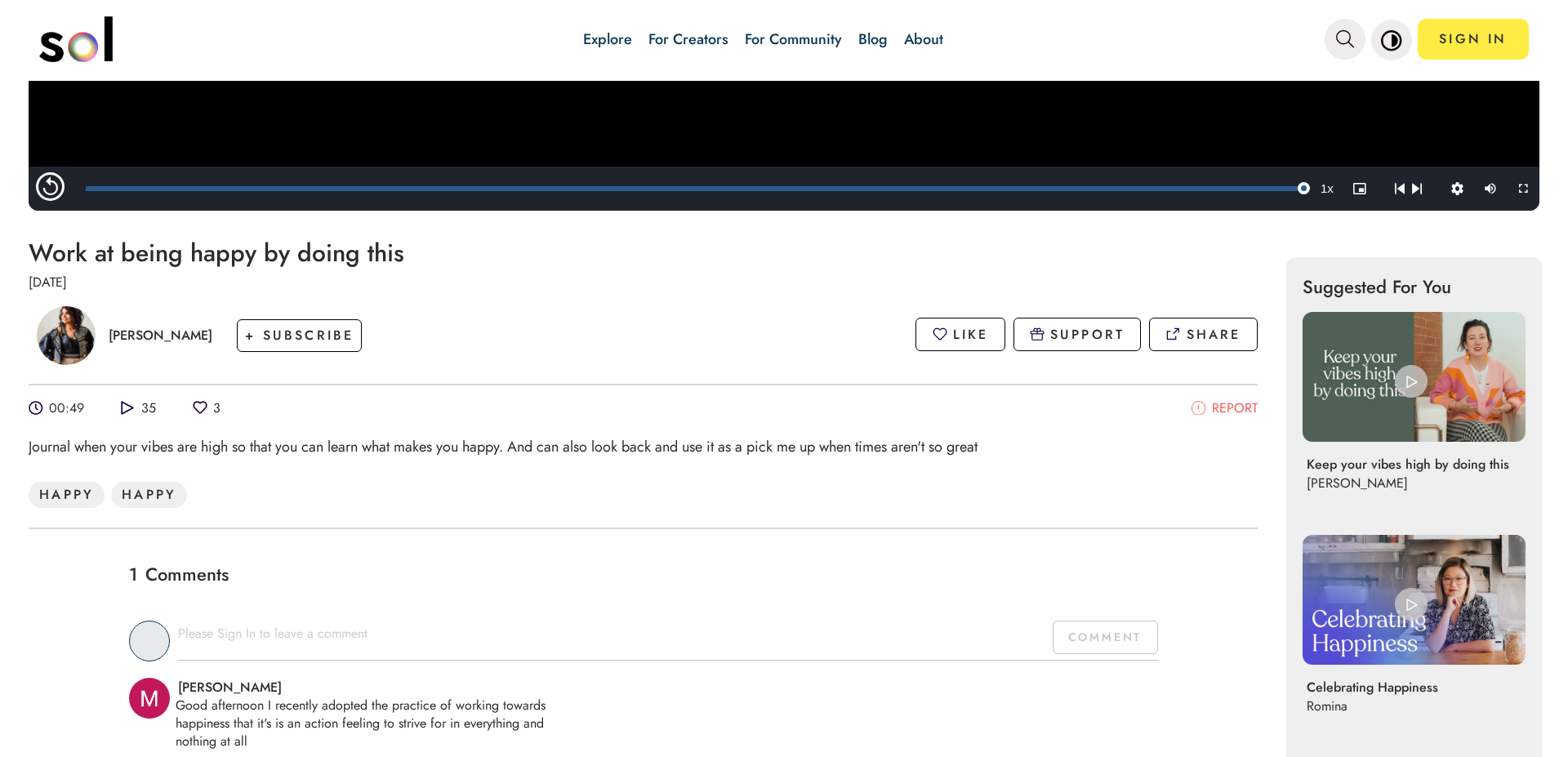
click at [1411, 384] on img at bounding box center [1411, 381] width 32 height 32
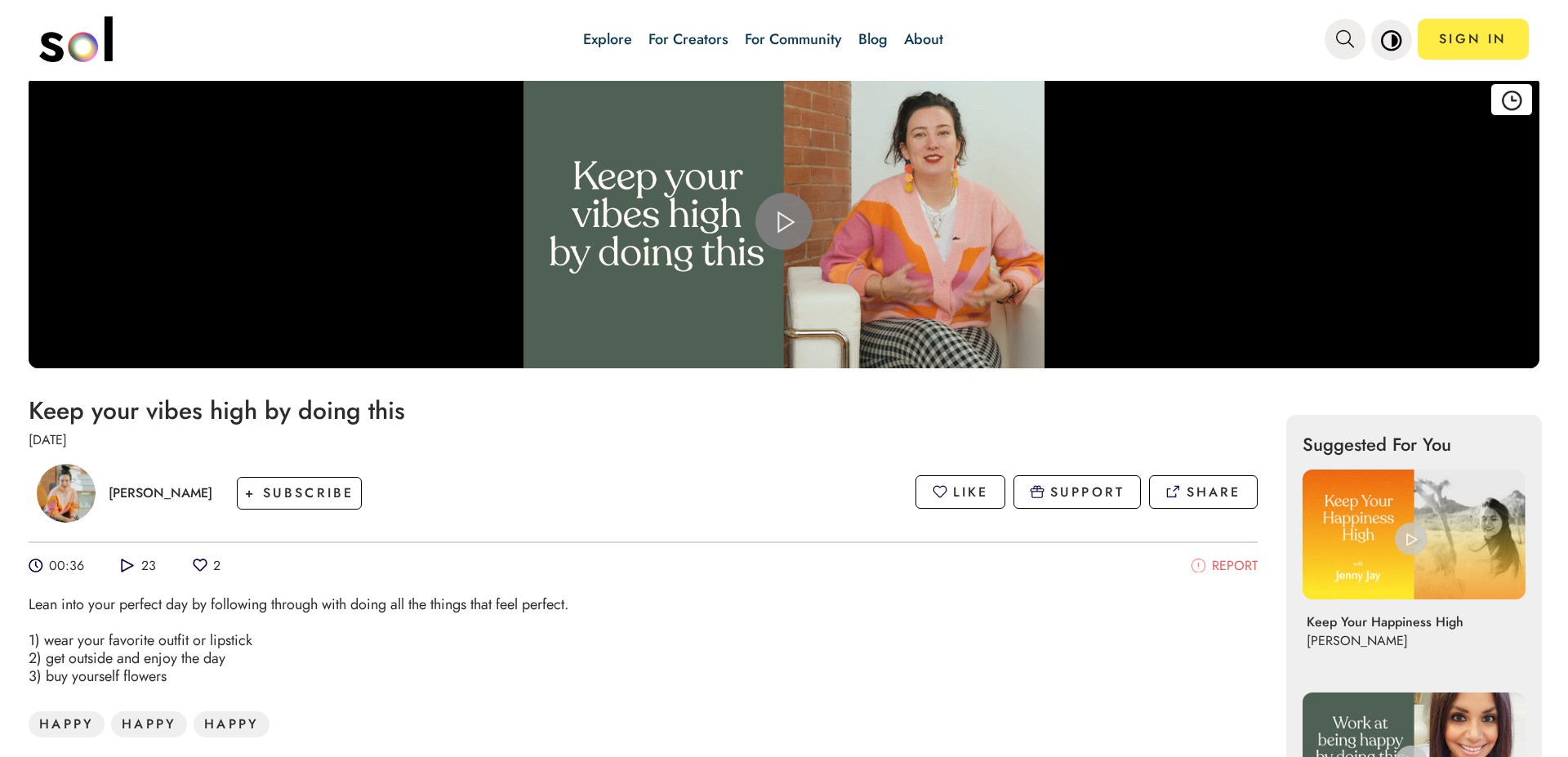
click at [784, 221] on span "Video Player" at bounding box center [784, 221] width 0 height 0
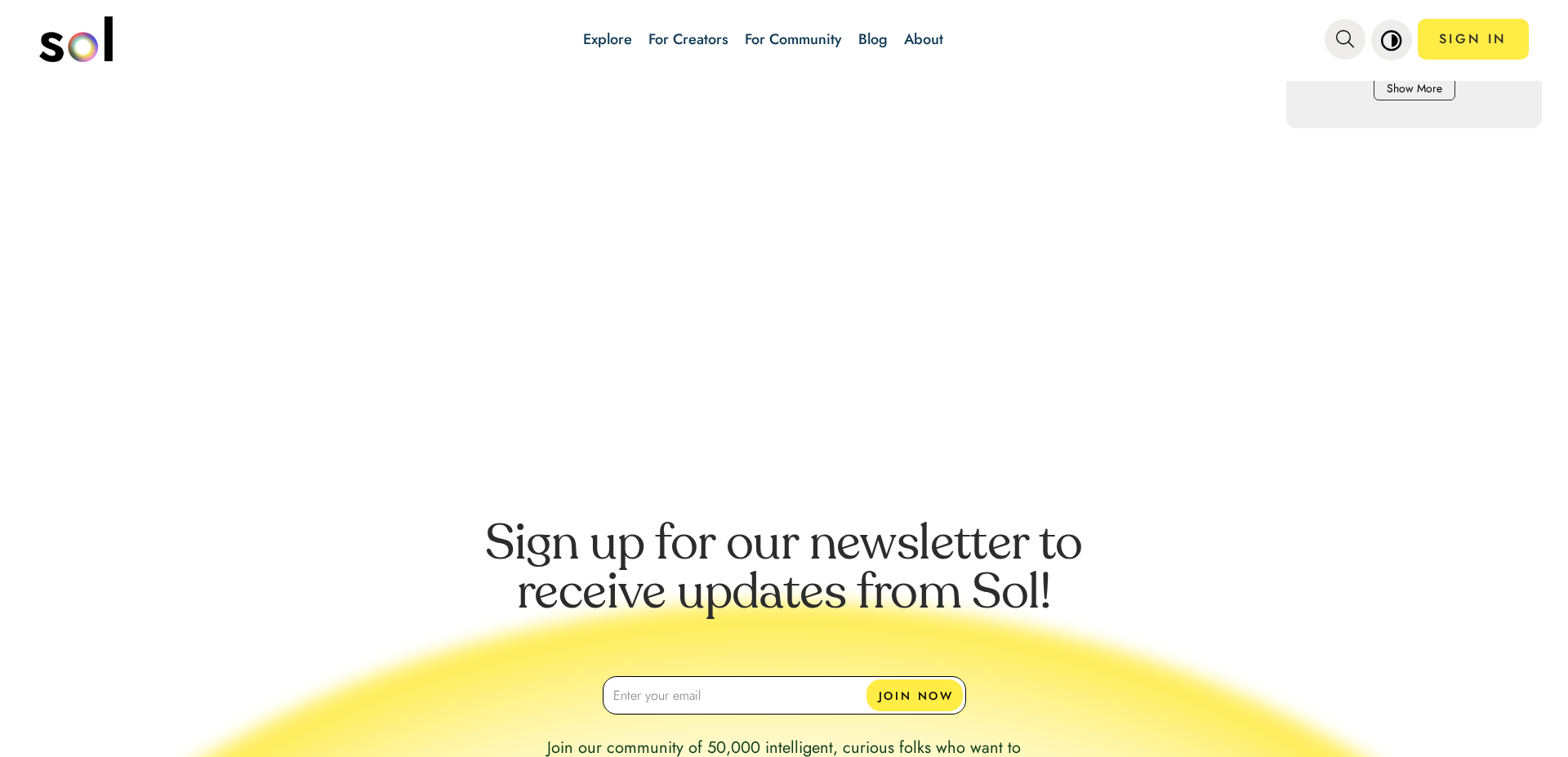
scroll to position [837, 0]
